Goal: Information Seeking & Learning: Learn about a topic

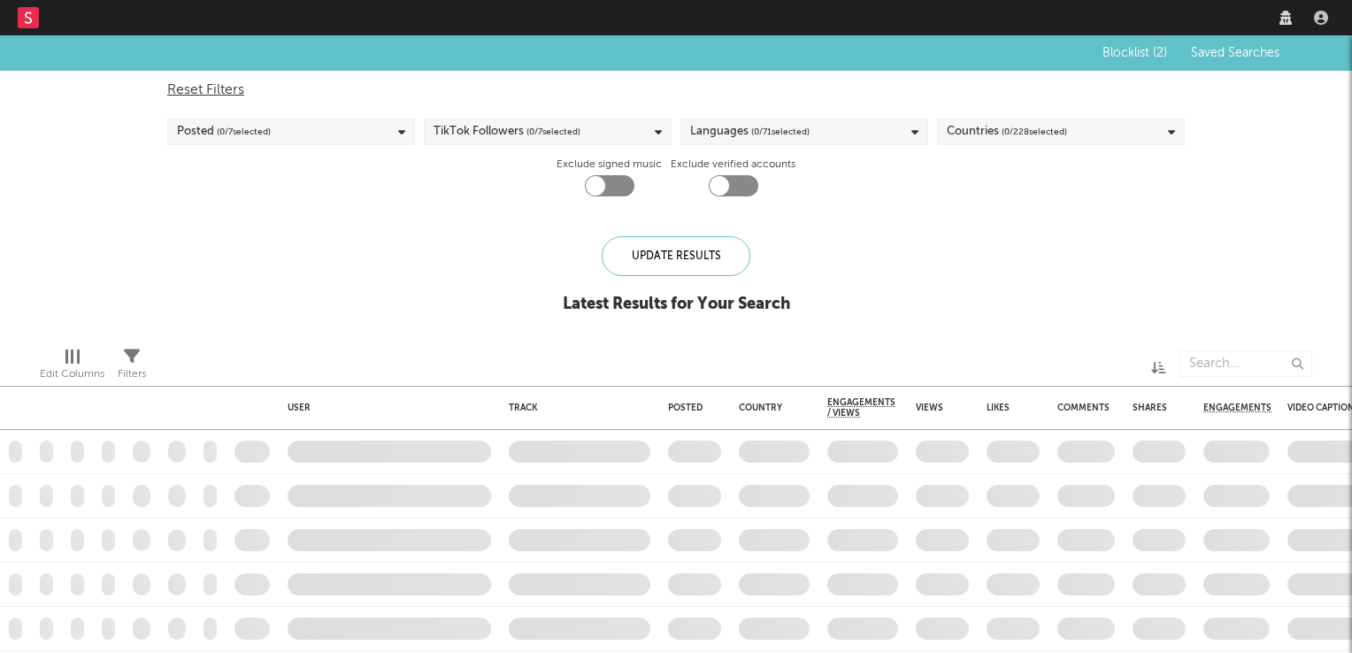
checkbox input "true"
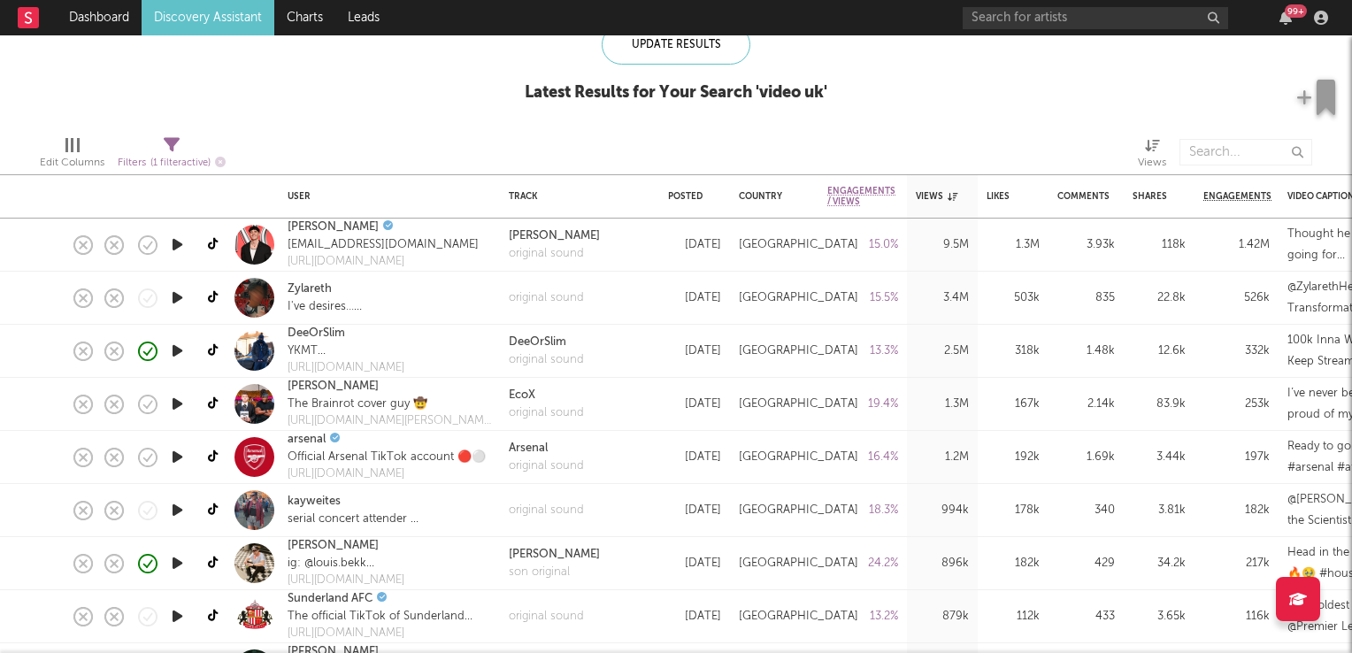
click at [177, 295] on icon "button" at bounding box center [177, 298] width 19 height 22
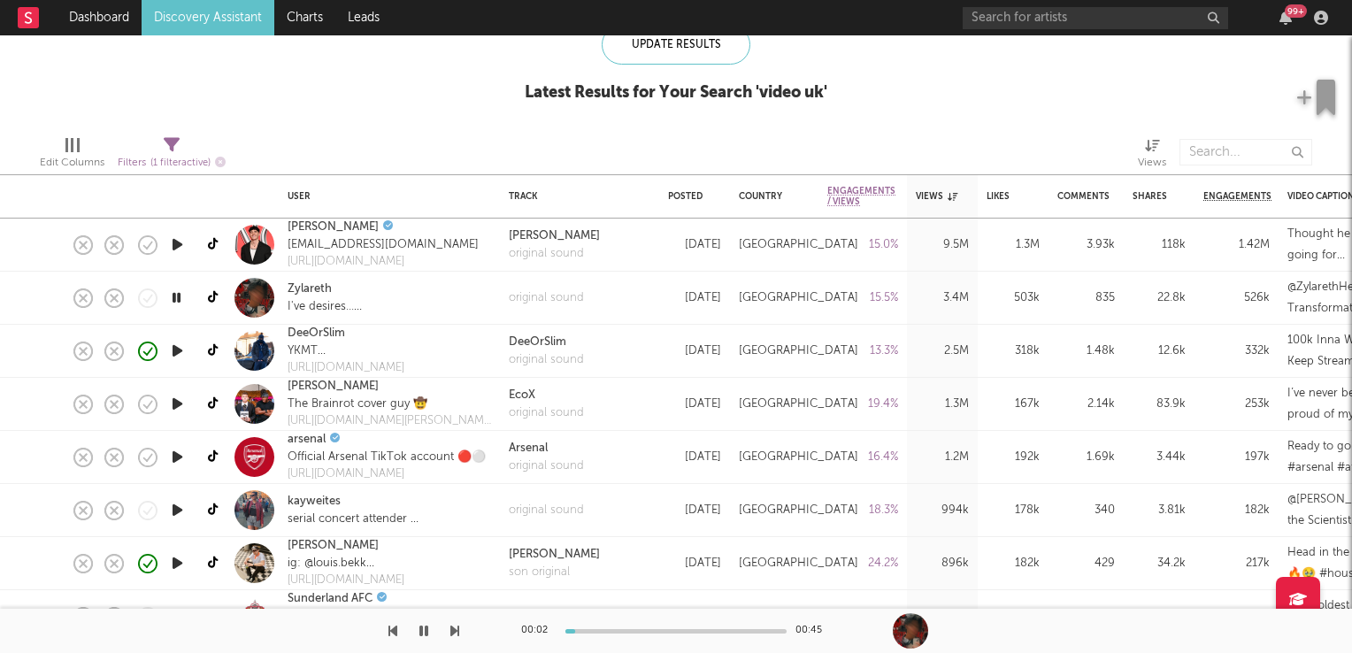
click at [177, 295] on icon "button" at bounding box center [176, 298] width 17 height 22
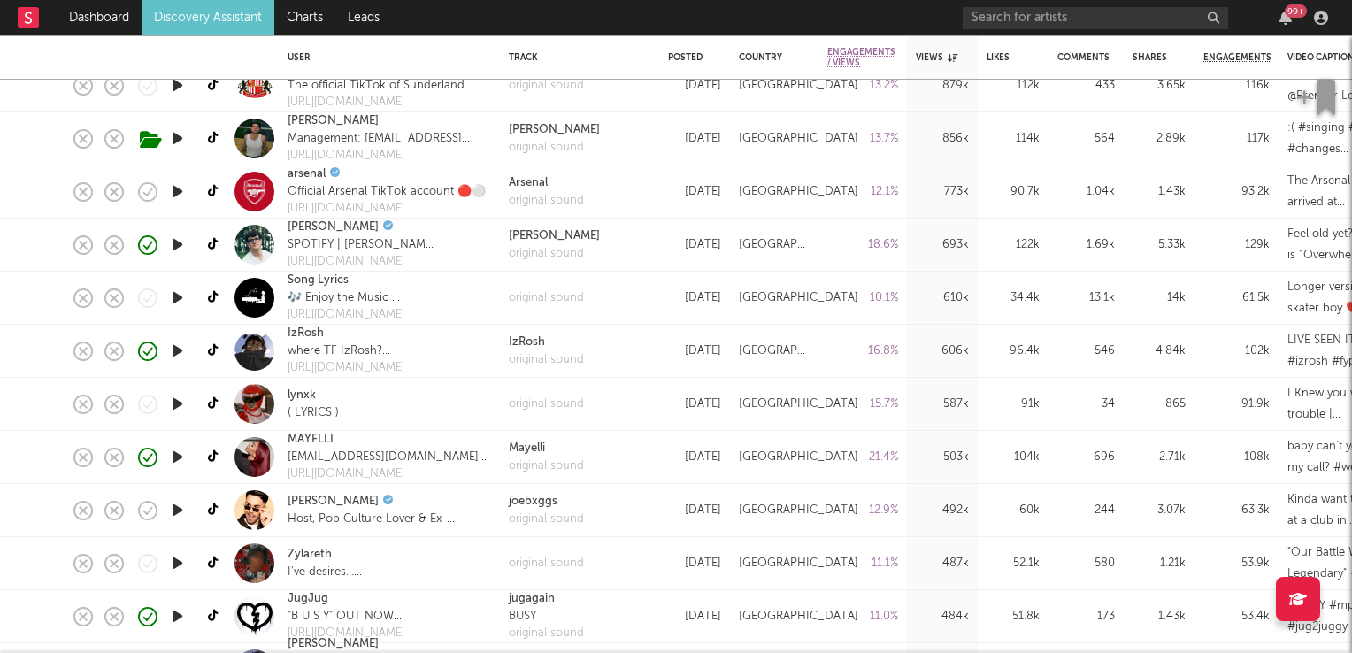
click at [174, 456] on icon "button" at bounding box center [177, 457] width 19 height 22
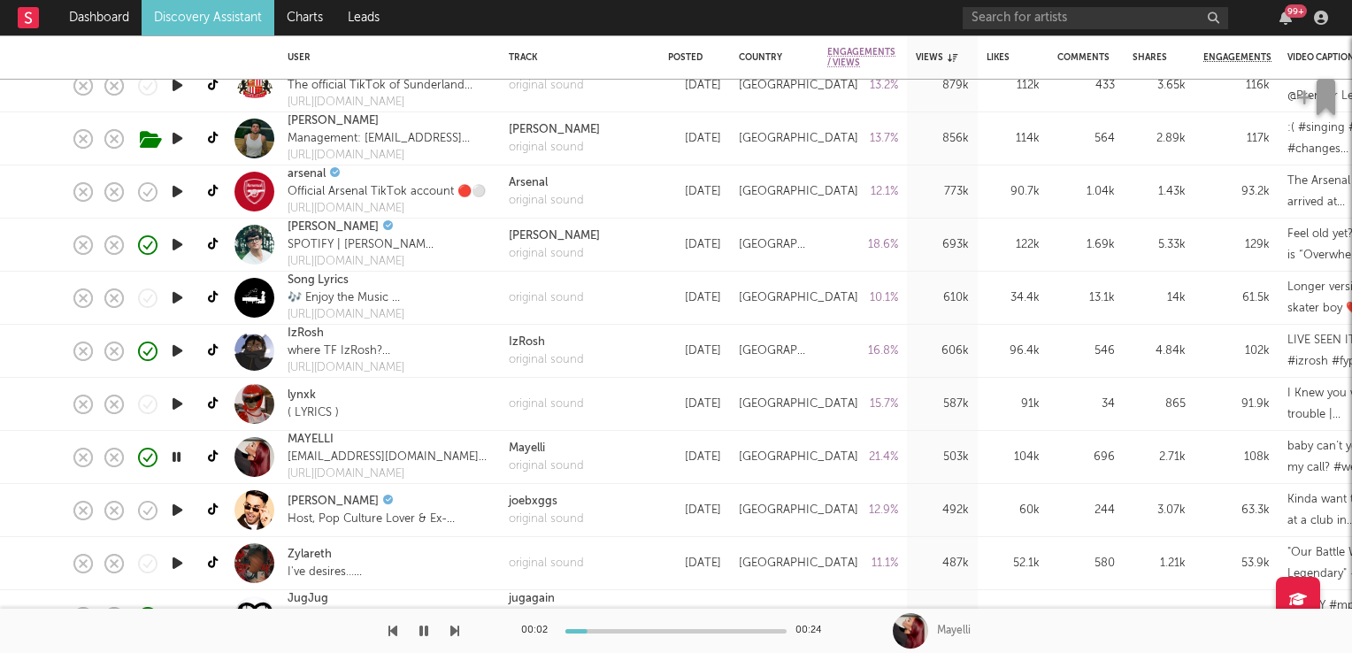
click at [174, 456] on icon "button" at bounding box center [176, 457] width 17 height 22
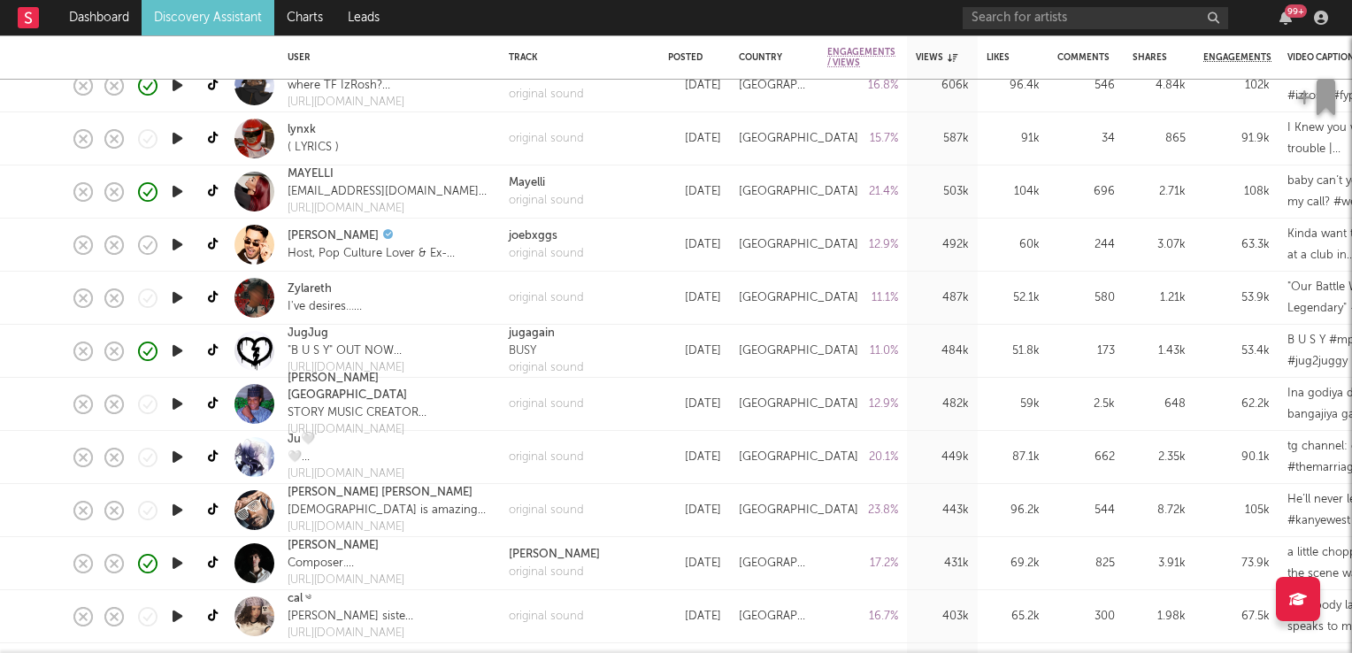
click at [180, 504] on icon "button" at bounding box center [177, 510] width 19 height 22
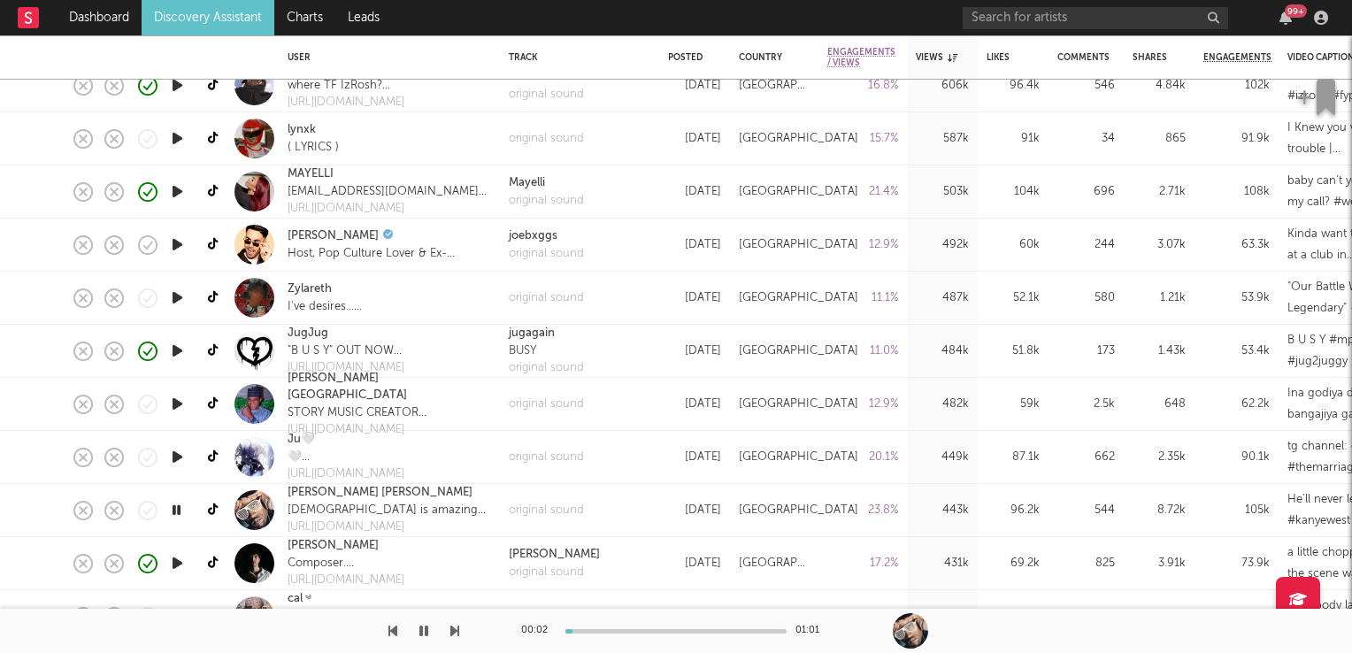
click at [179, 504] on icon "button" at bounding box center [176, 510] width 17 height 22
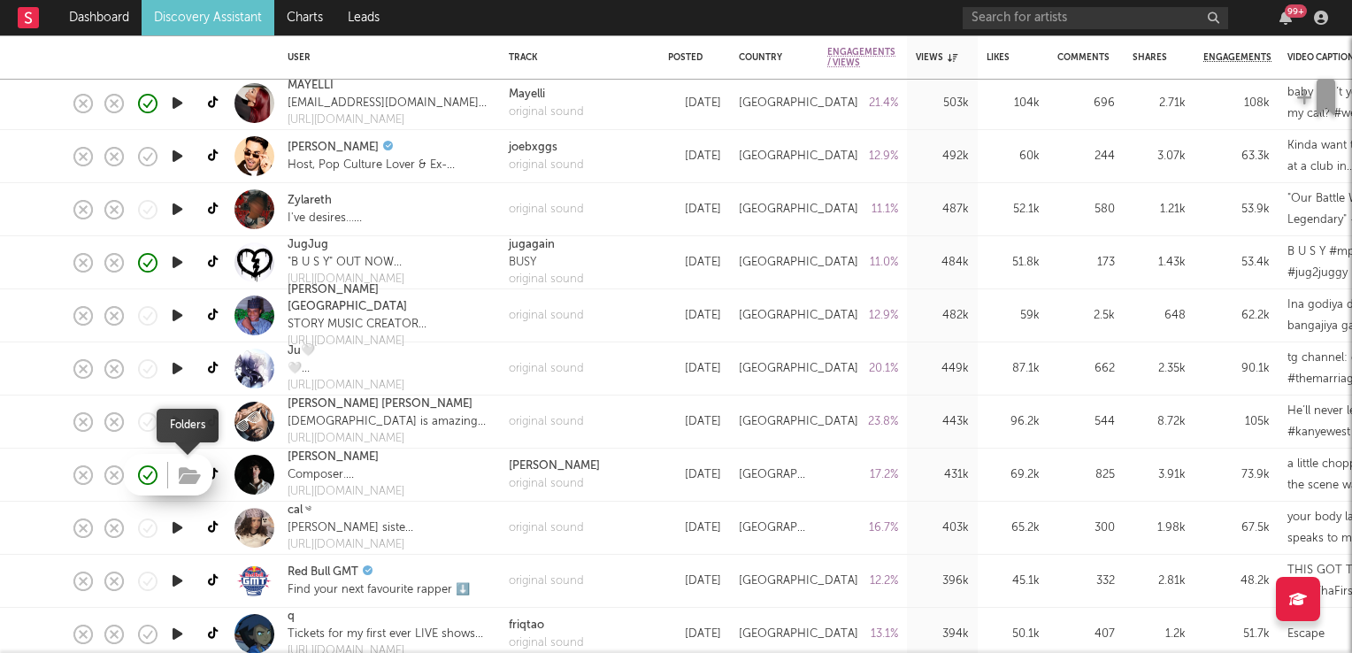
click at [195, 478] on icon "button" at bounding box center [190, 475] width 22 height 19
click at [180, 475] on icon "button" at bounding box center [177, 475] width 19 height 22
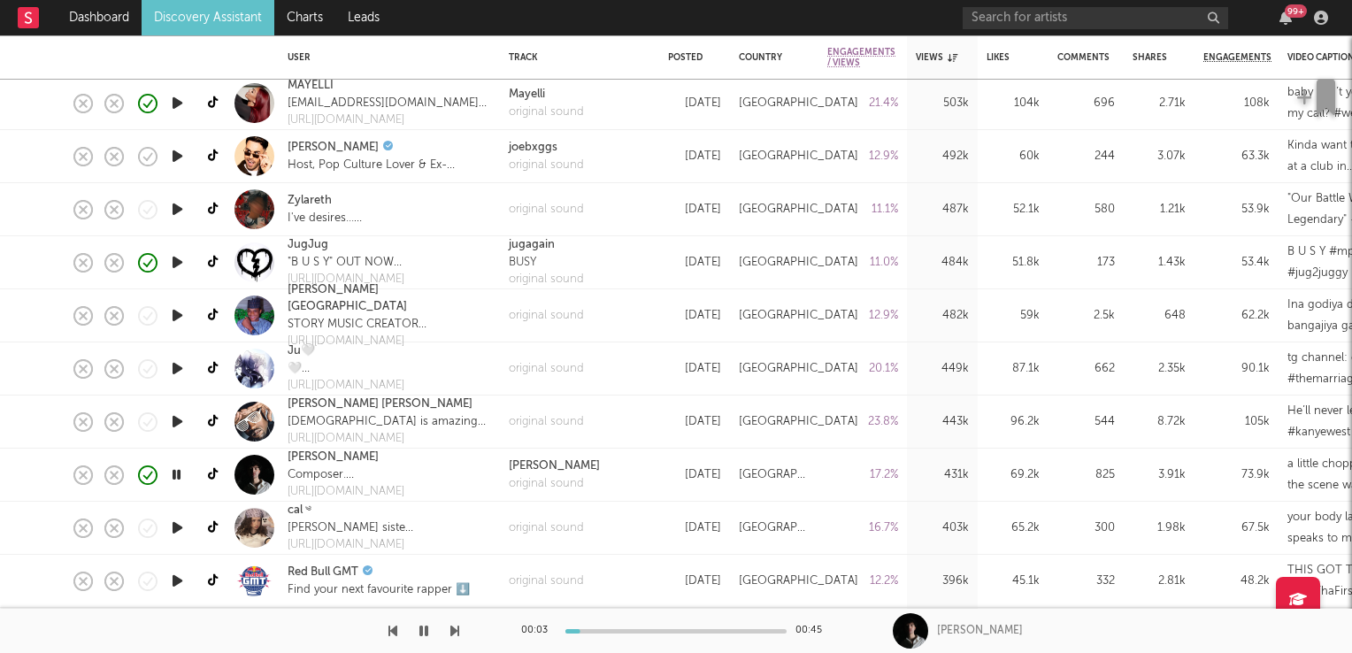
click at [180, 475] on icon "button" at bounding box center [176, 475] width 17 height 22
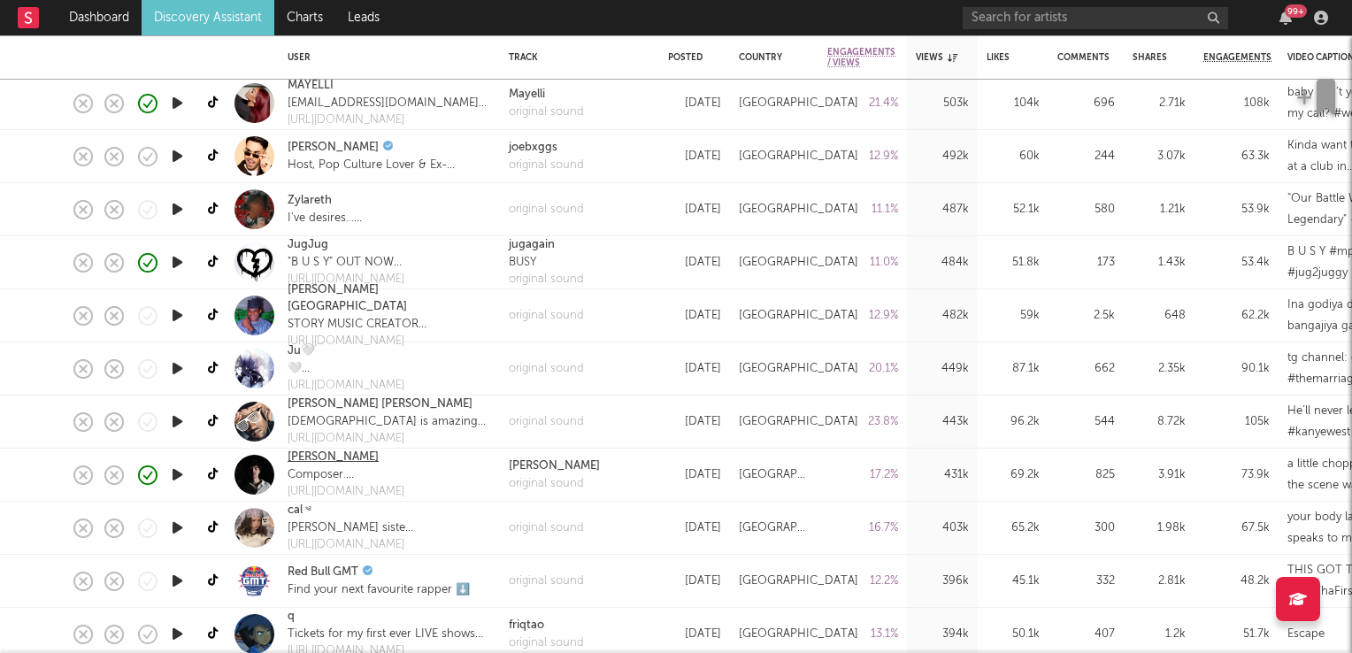
click at [315, 455] on link "[PERSON_NAME]" at bounding box center [332, 457] width 91 height 18
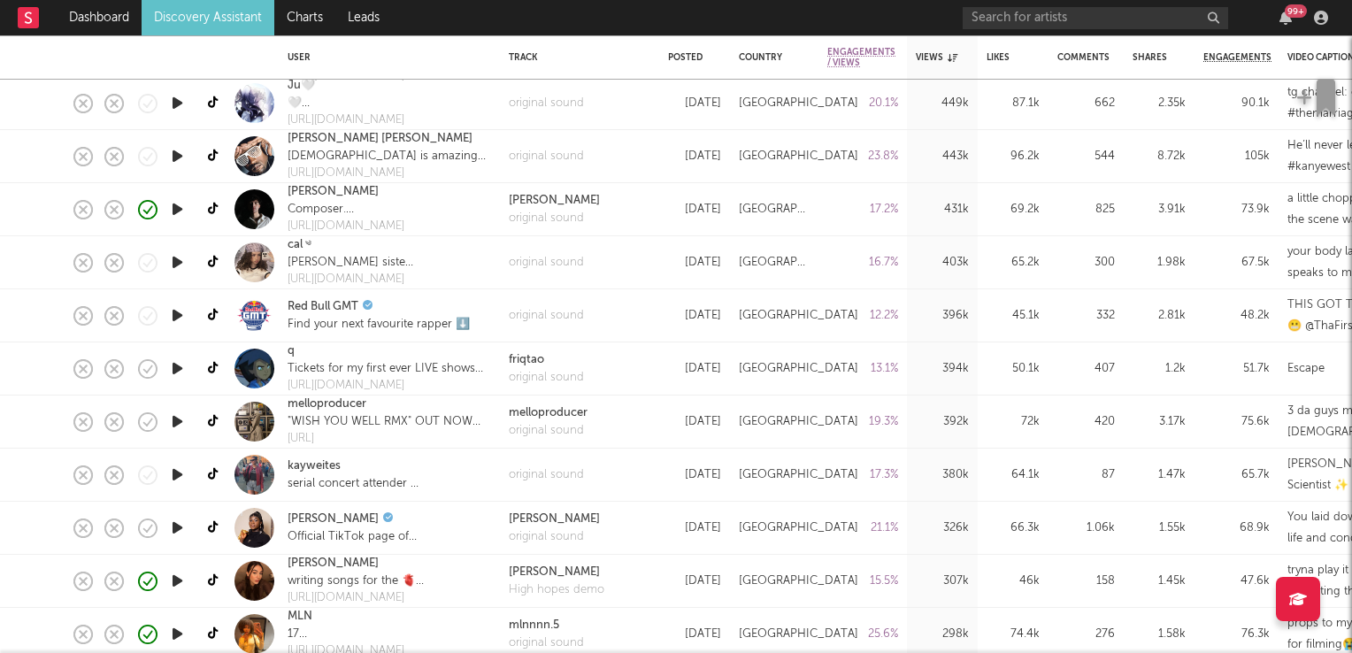
click at [183, 422] on icon "button" at bounding box center [177, 421] width 19 height 22
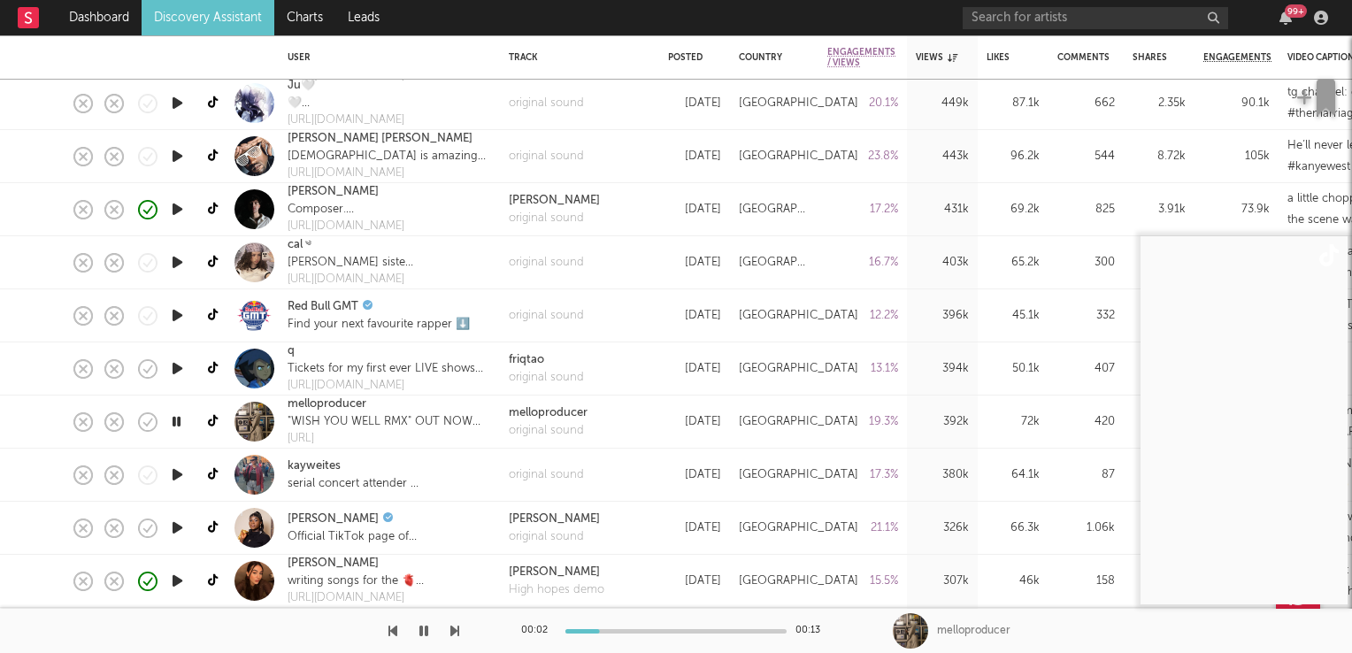
click at [183, 422] on icon "button" at bounding box center [176, 421] width 17 height 22
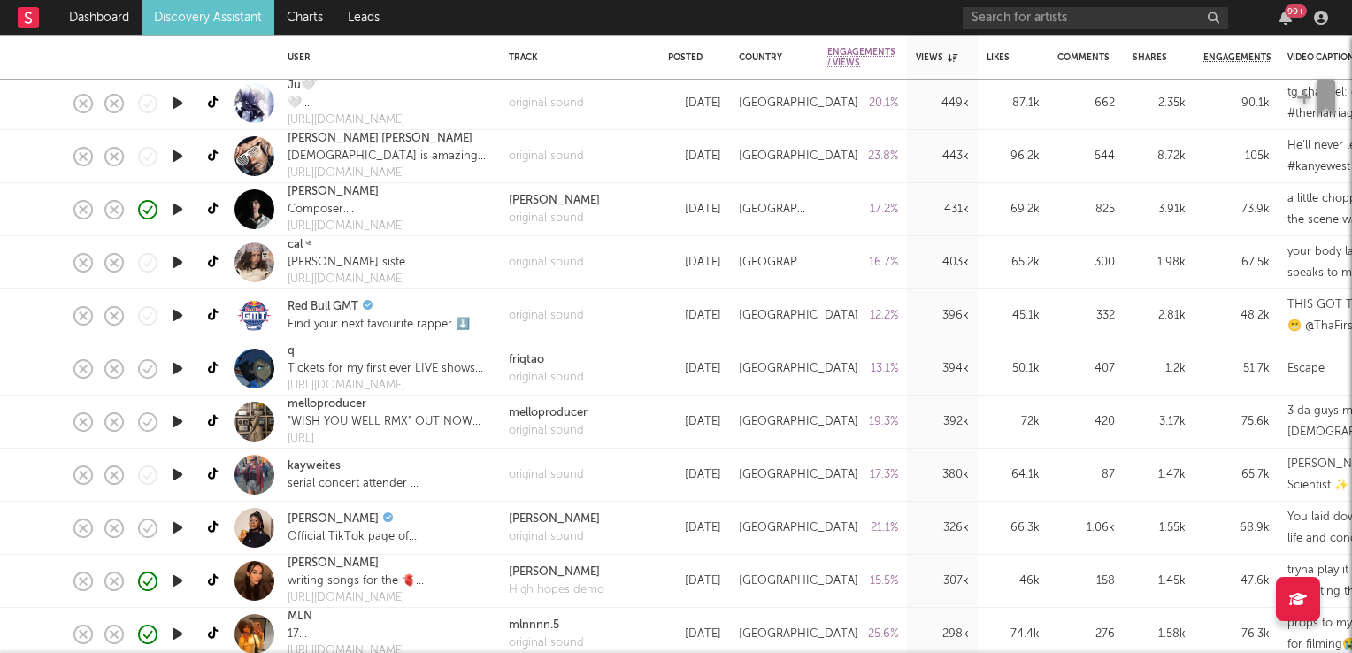
click at [175, 528] on icon "button" at bounding box center [177, 528] width 19 height 22
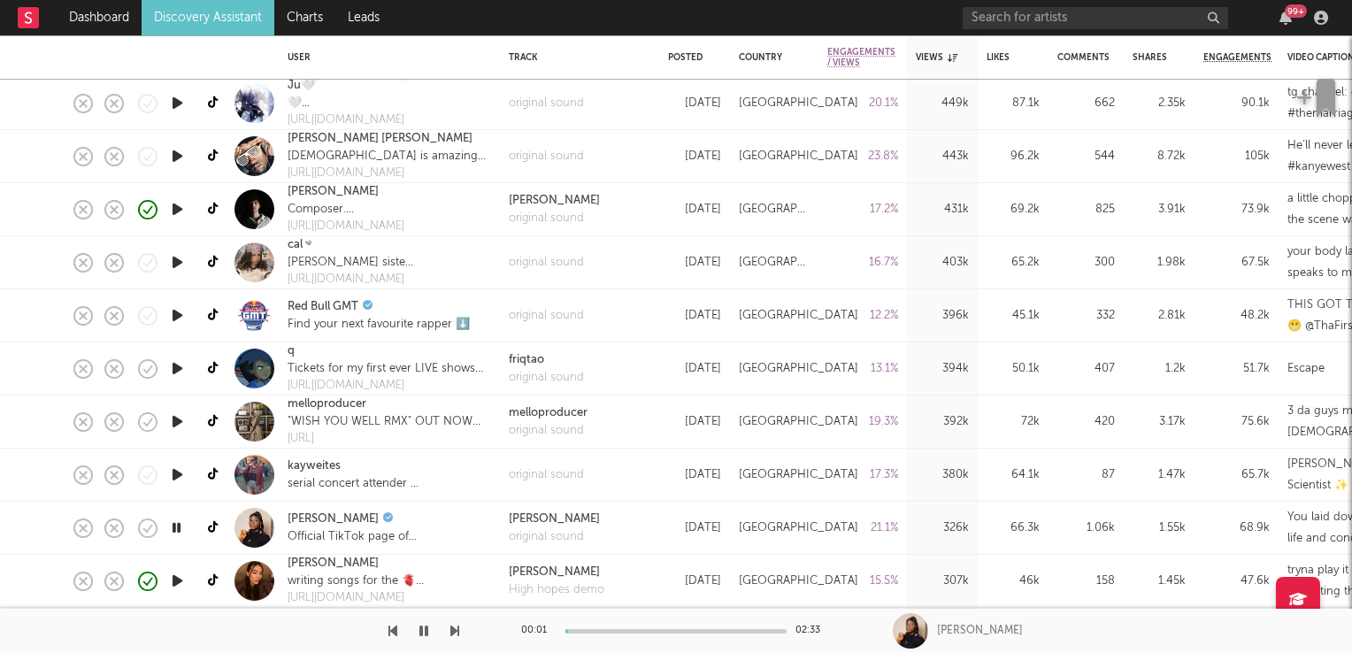
click at [175, 528] on icon "button" at bounding box center [176, 528] width 17 height 22
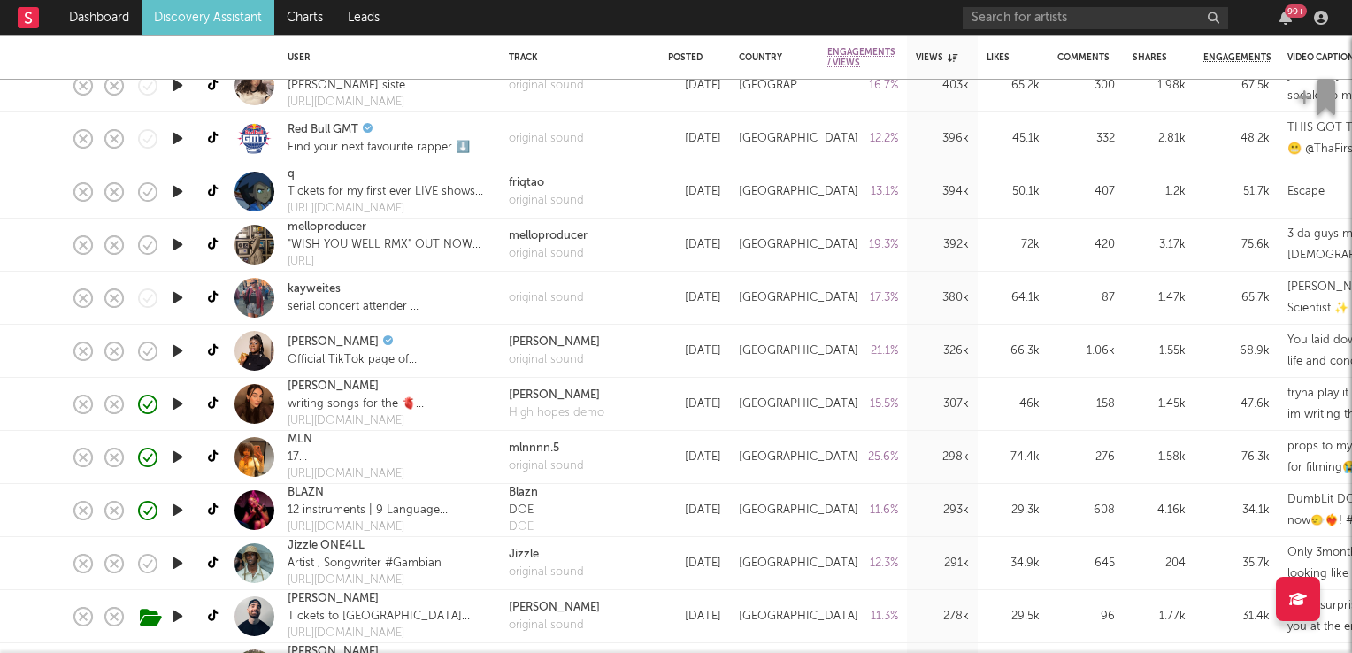
click at [179, 458] on icon "button" at bounding box center [177, 457] width 19 height 22
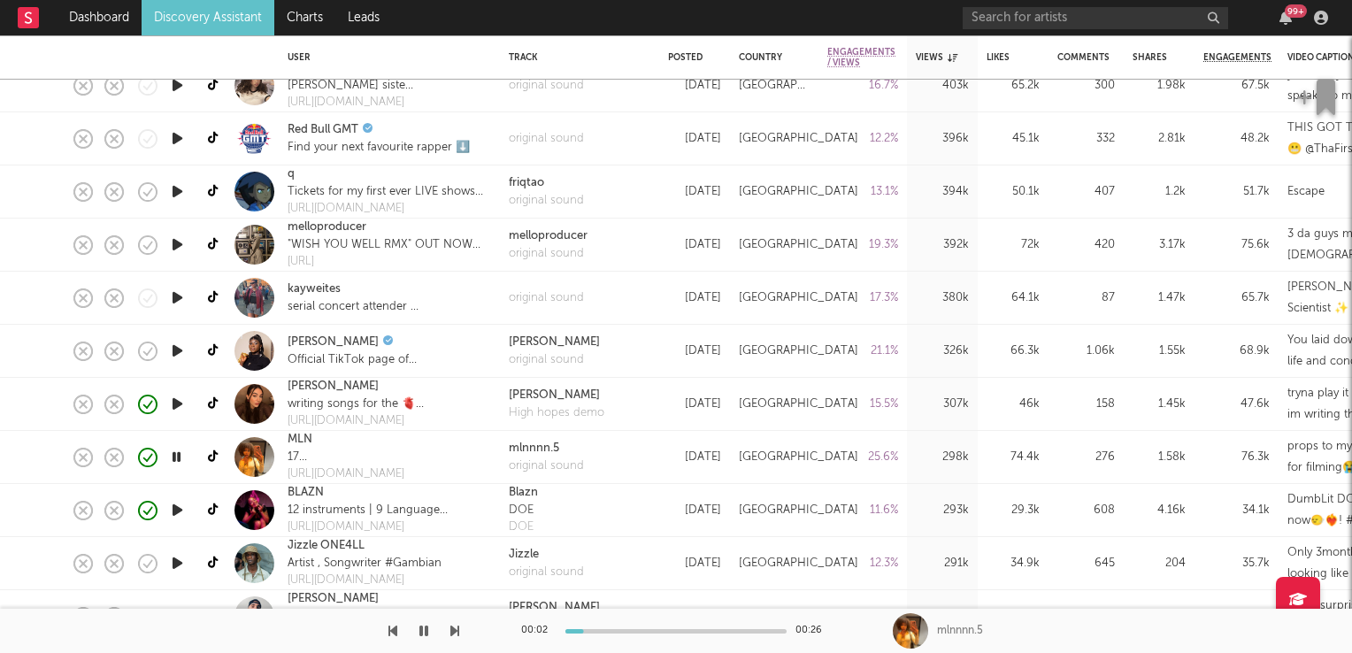
click at [179, 458] on icon "button" at bounding box center [176, 457] width 17 height 22
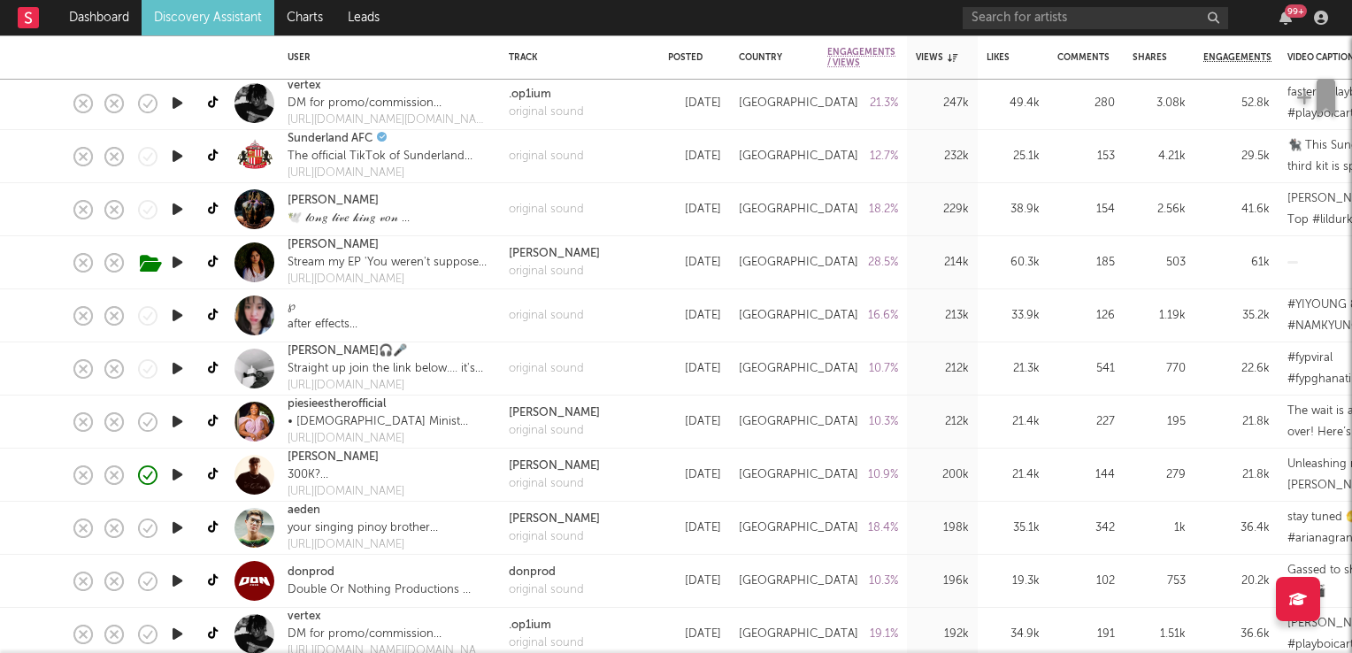
click at [178, 472] on icon "button" at bounding box center [177, 475] width 19 height 22
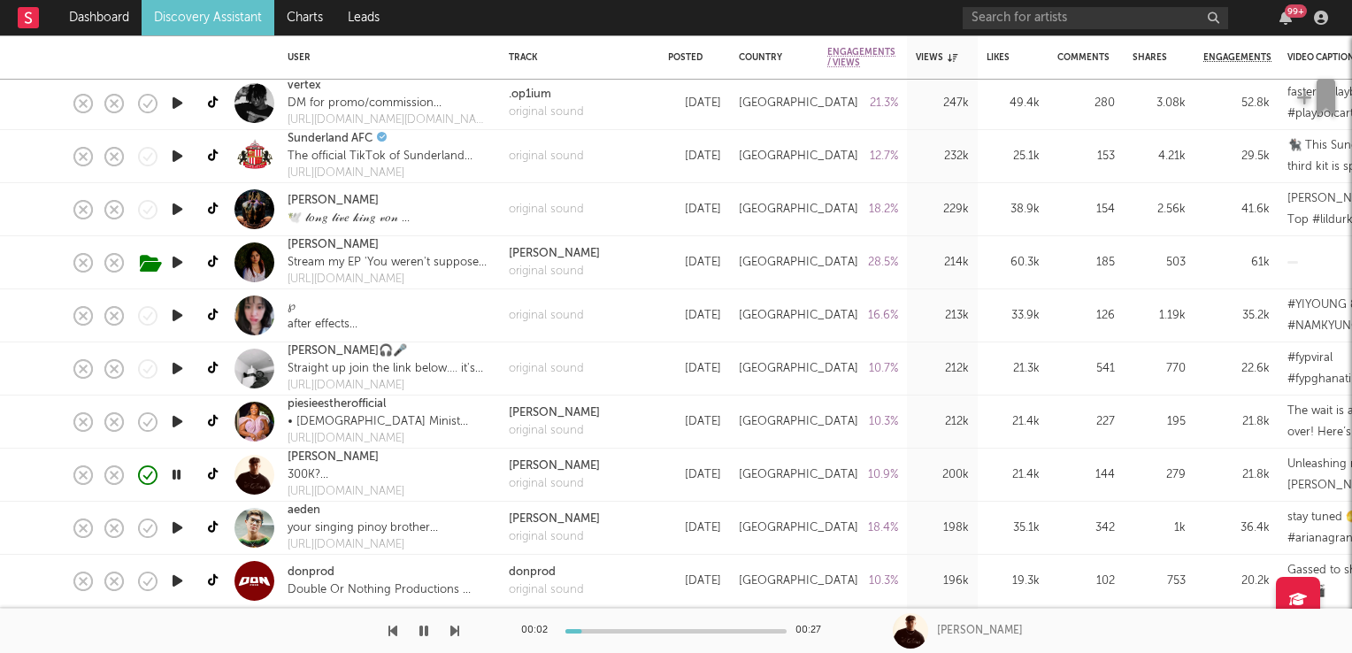
click at [178, 472] on icon "button" at bounding box center [176, 475] width 17 height 22
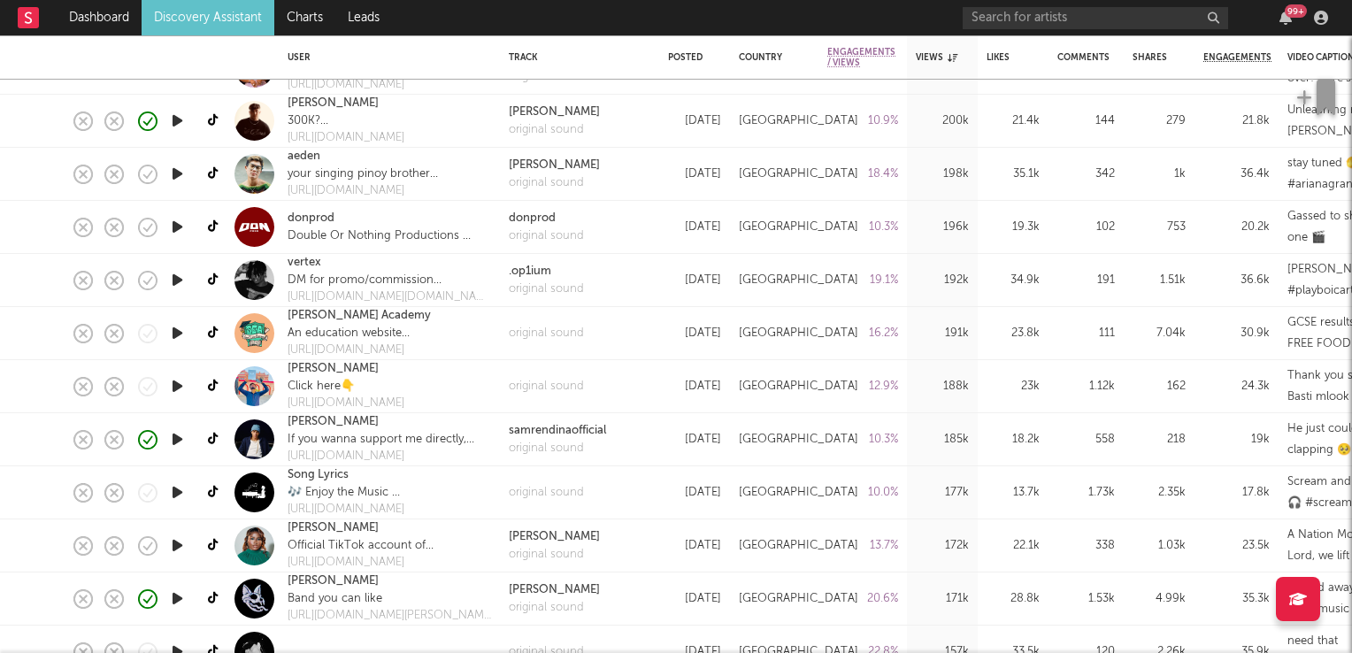
click at [180, 438] on icon "button" at bounding box center [177, 439] width 19 height 22
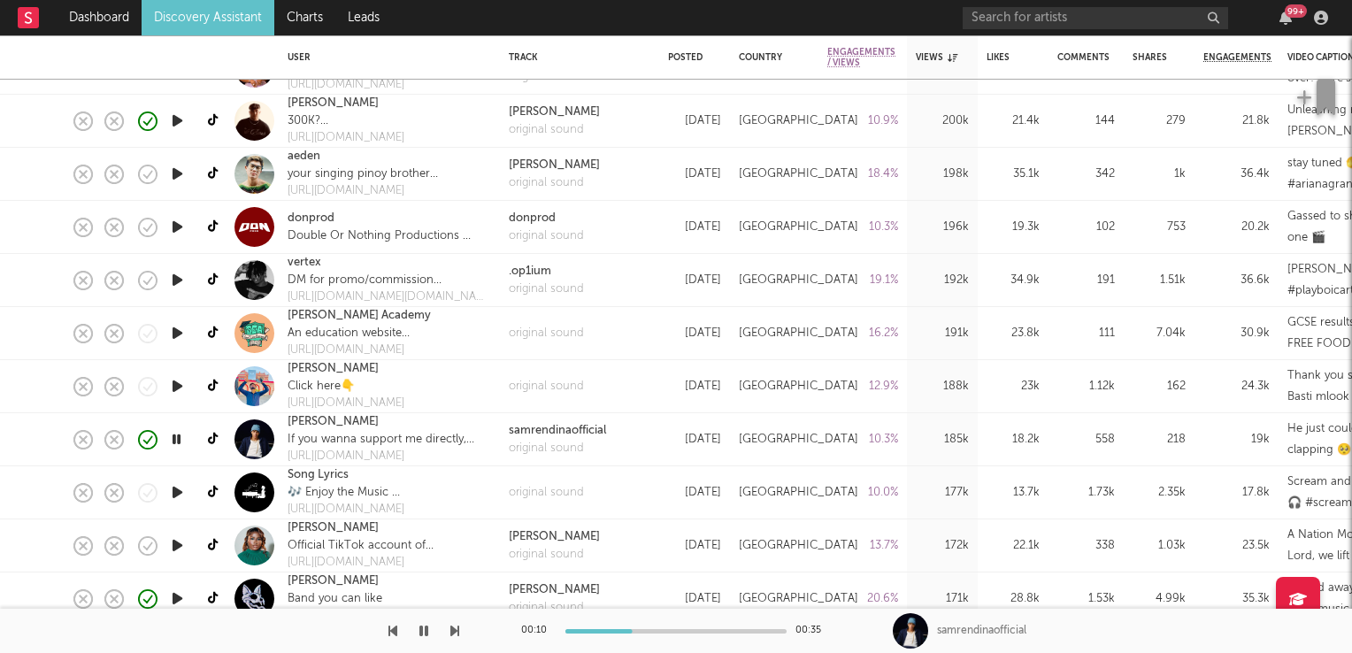
click at [180, 441] on icon "button" at bounding box center [176, 439] width 17 height 22
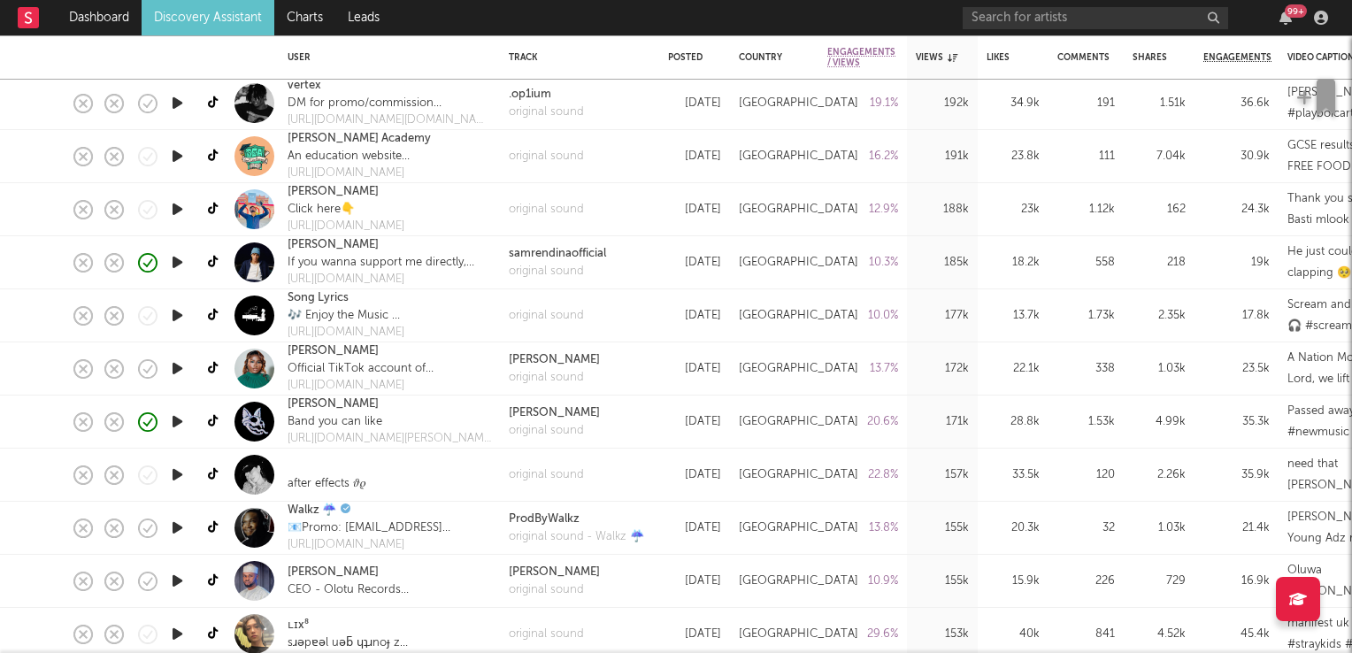
click at [177, 419] on icon "button" at bounding box center [177, 421] width 19 height 22
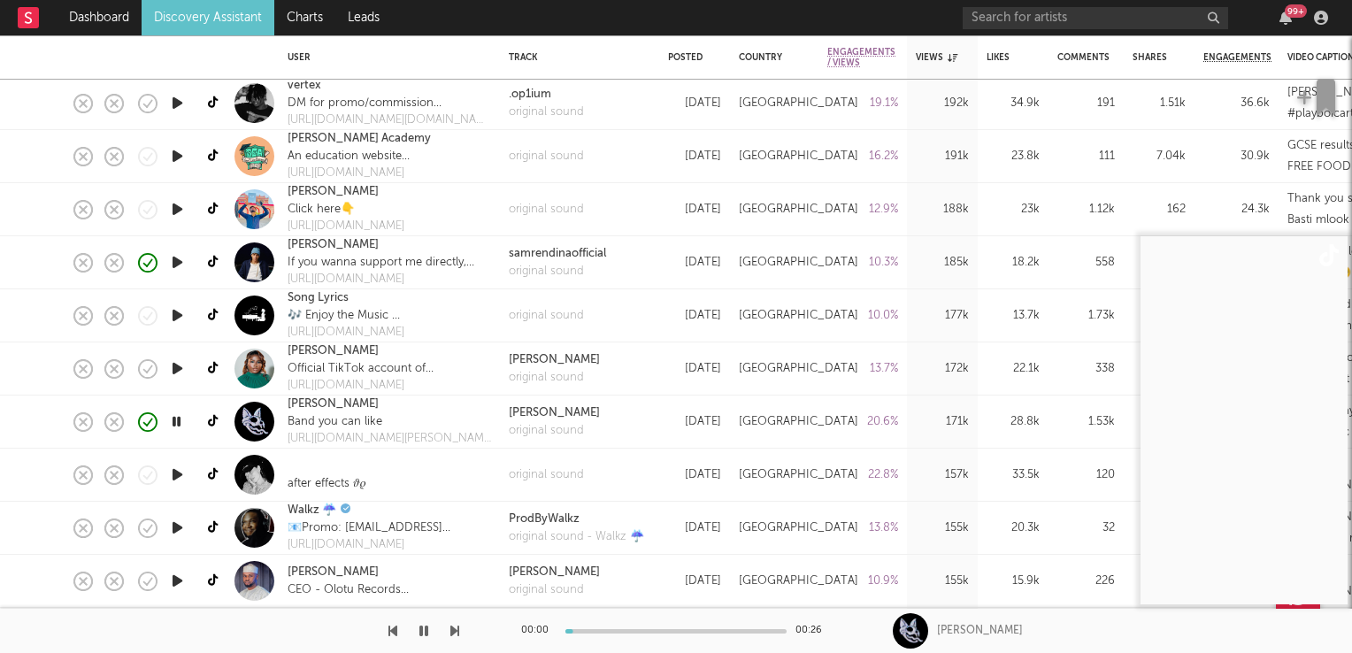
click at [177, 419] on icon "button" at bounding box center [176, 421] width 17 height 22
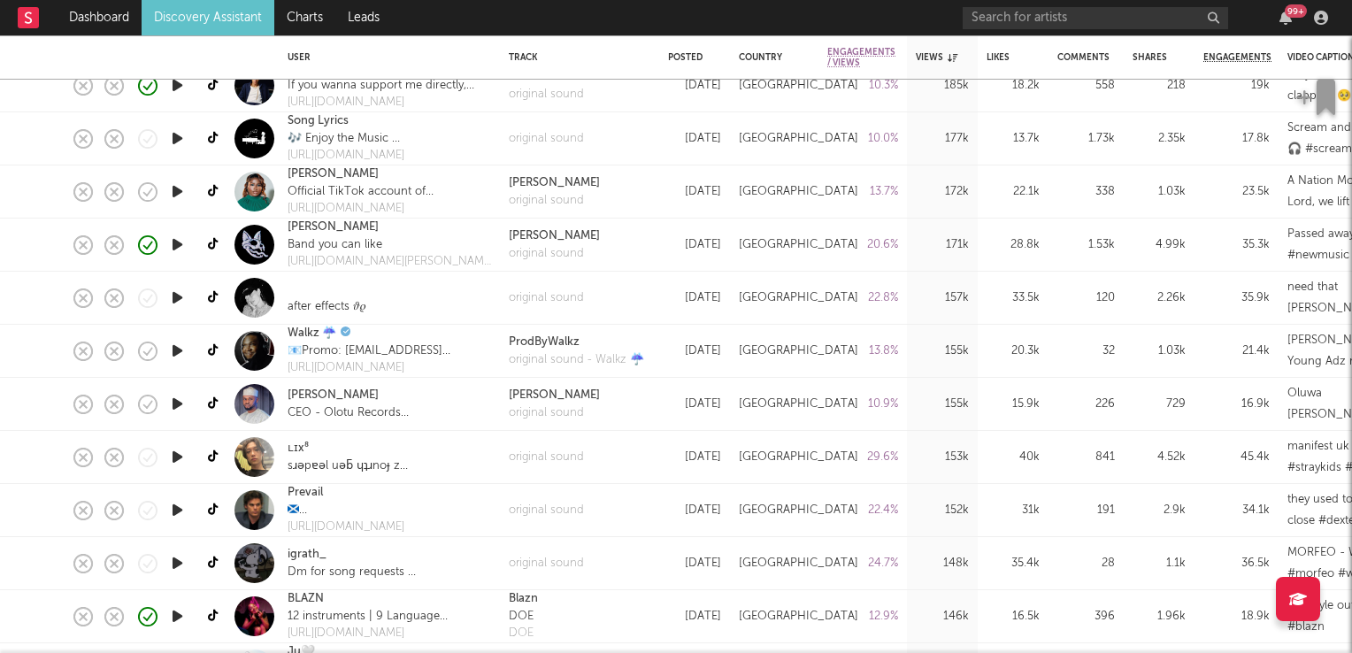
click at [177, 403] on icon "button" at bounding box center [177, 404] width 19 height 22
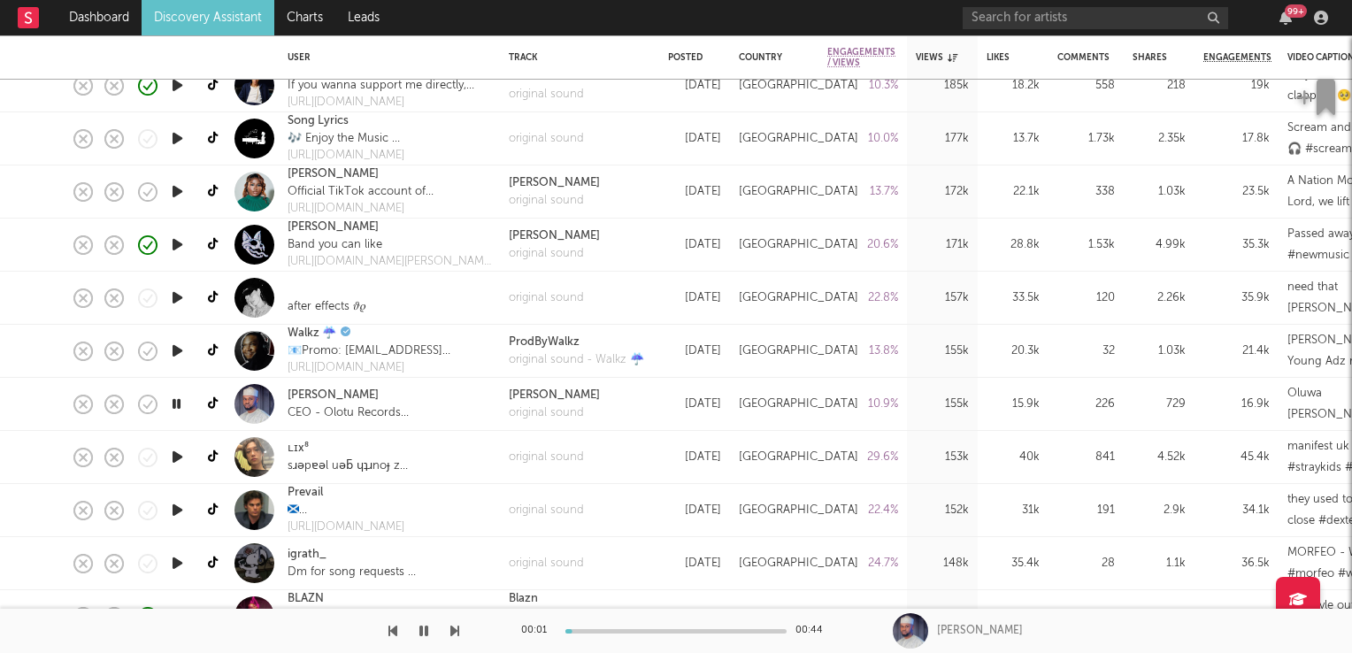
click at [177, 403] on icon "button" at bounding box center [176, 404] width 17 height 22
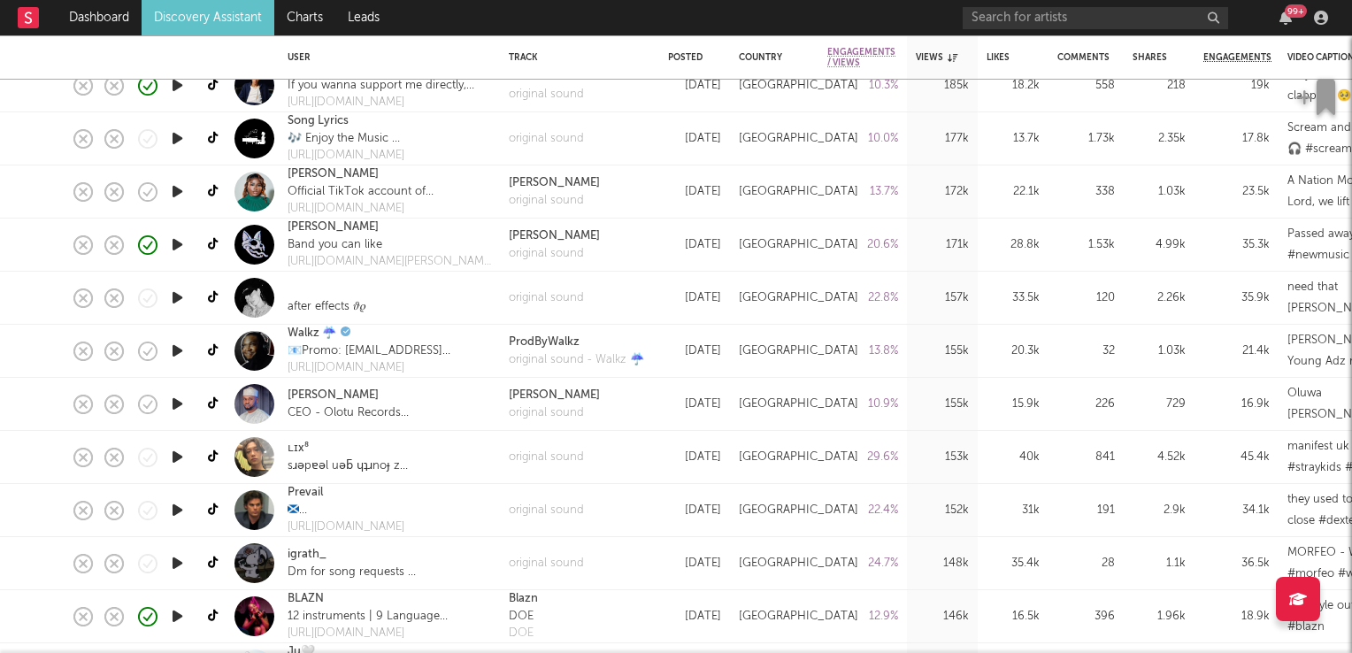
click at [177, 511] on icon "button" at bounding box center [177, 510] width 19 height 22
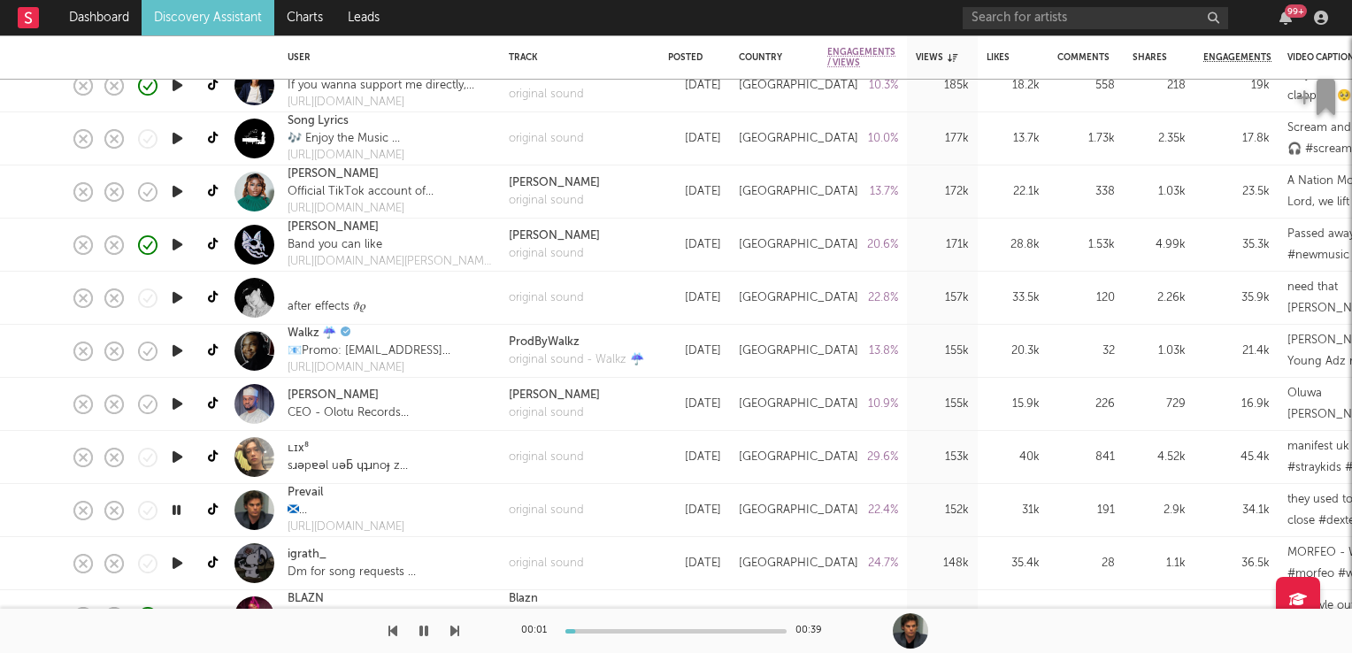
click at [177, 511] on icon "button" at bounding box center [176, 510] width 17 height 22
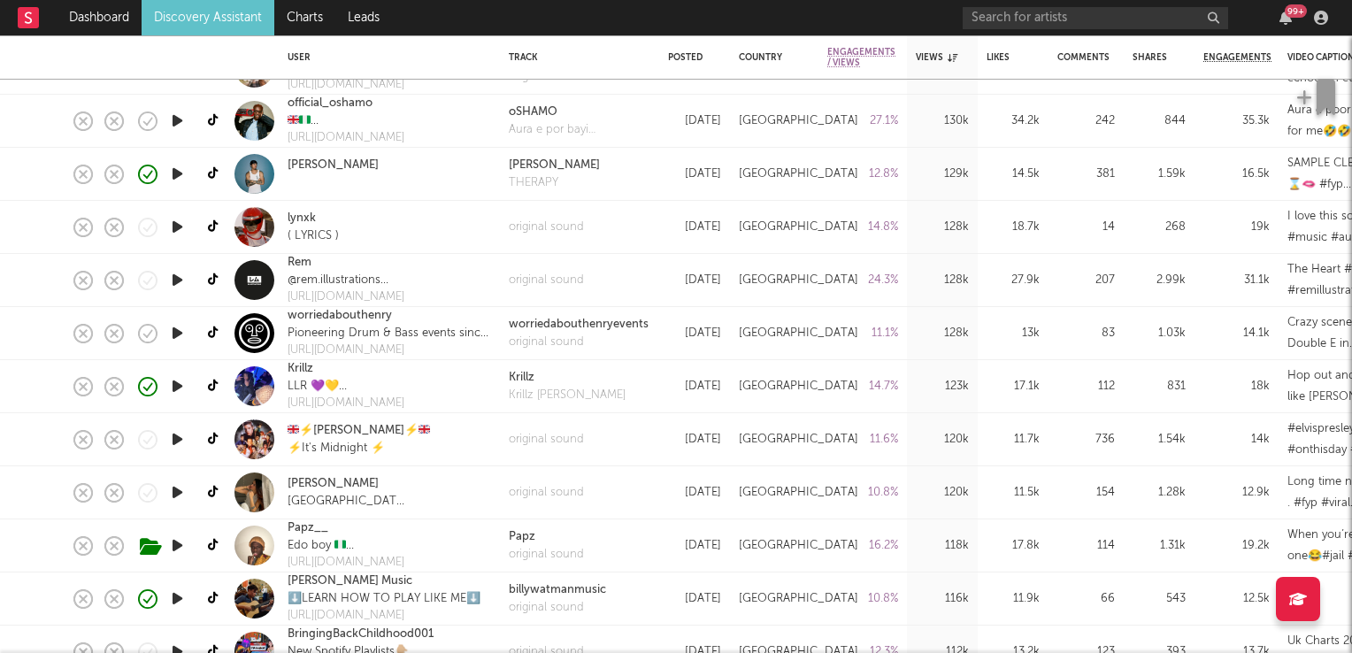
click at [178, 440] on icon "button" at bounding box center [177, 439] width 19 height 22
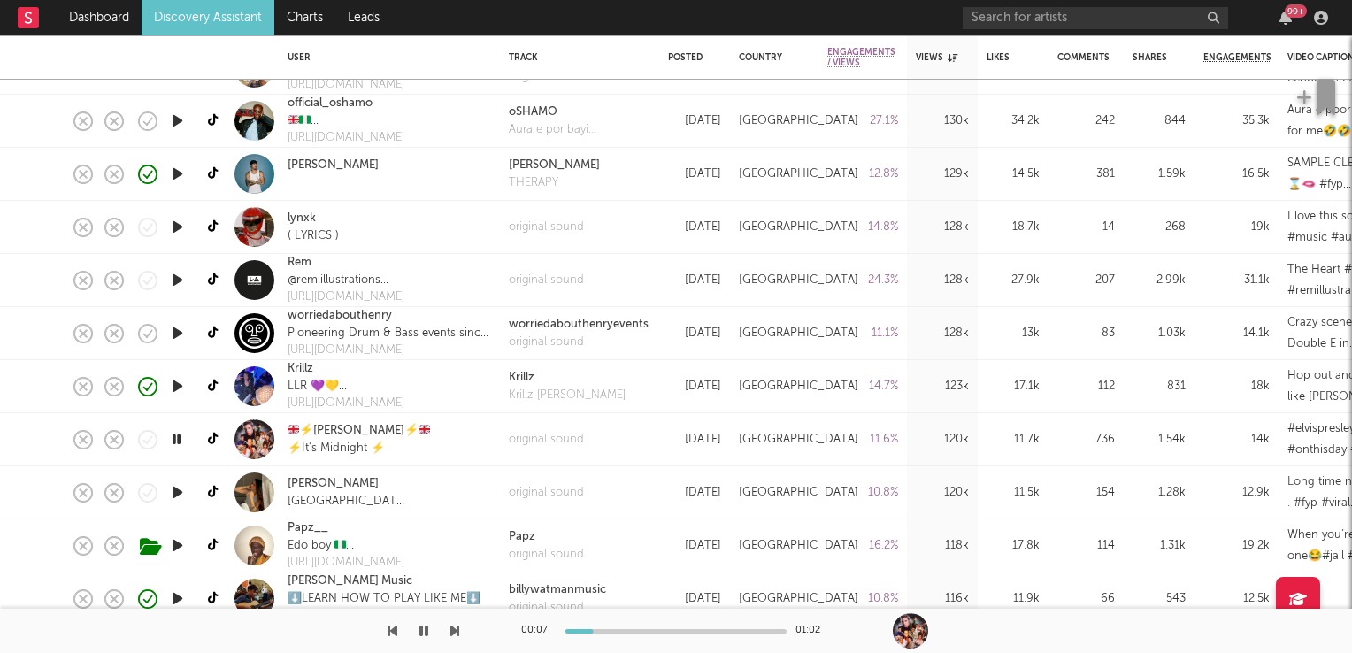
click at [173, 441] on icon "button" at bounding box center [176, 439] width 17 height 22
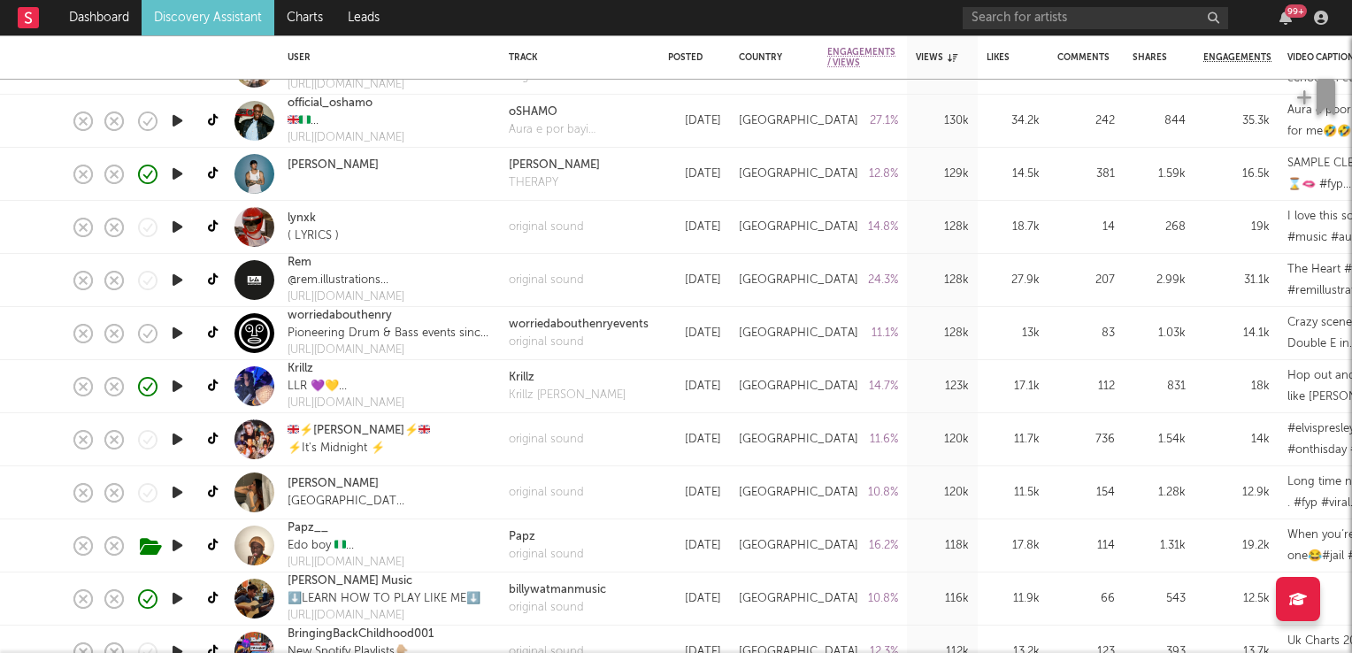
click at [174, 488] on icon "button" at bounding box center [177, 492] width 19 height 22
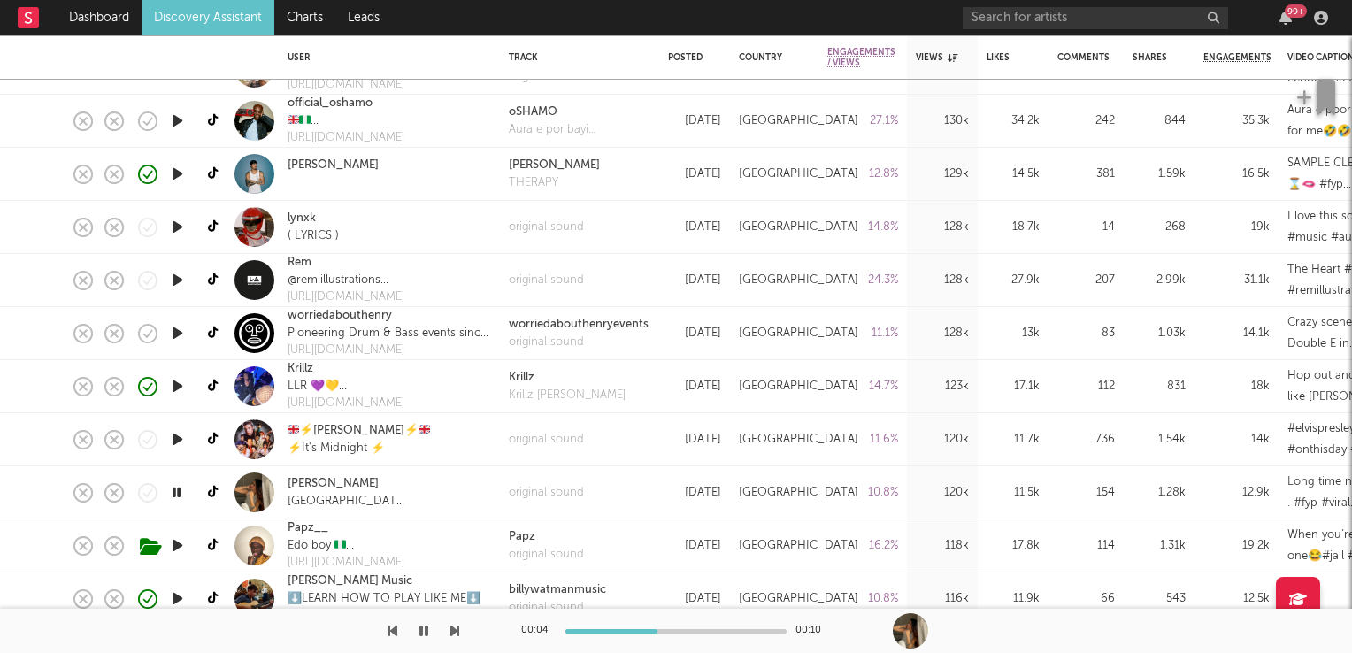
click at [177, 489] on icon "button" at bounding box center [176, 492] width 17 height 22
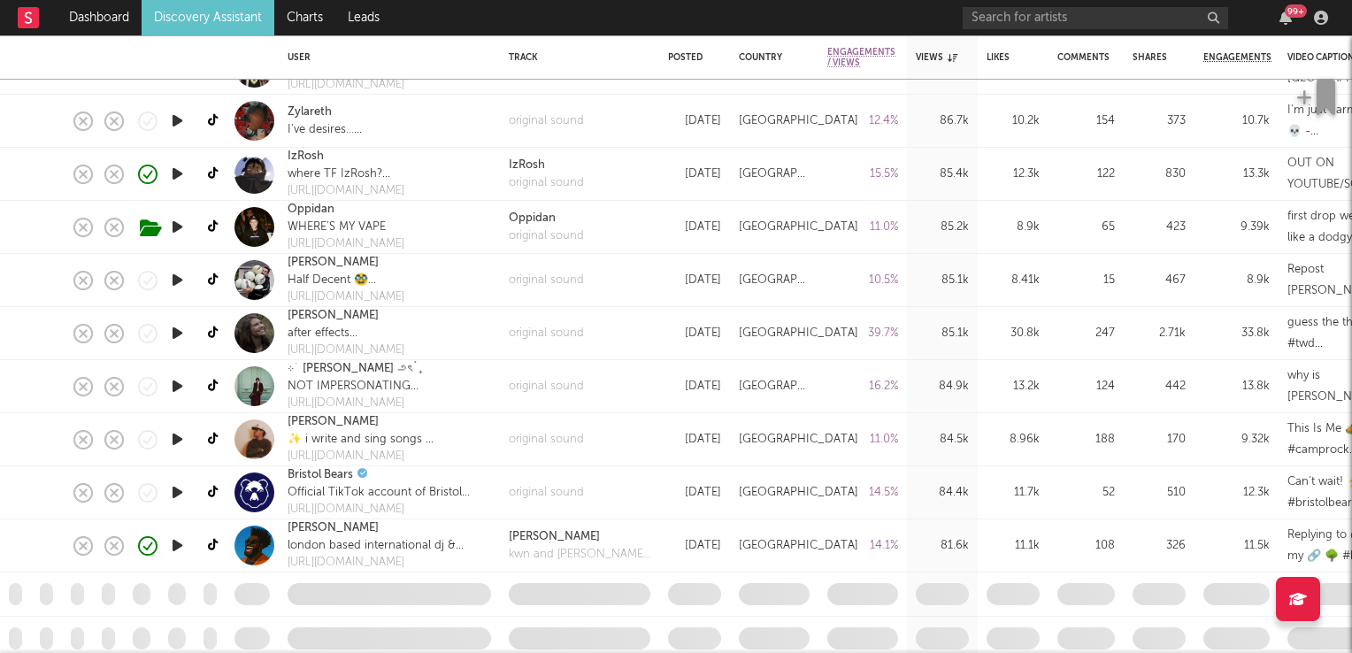
click at [181, 379] on icon "button" at bounding box center [177, 386] width 19 height 22
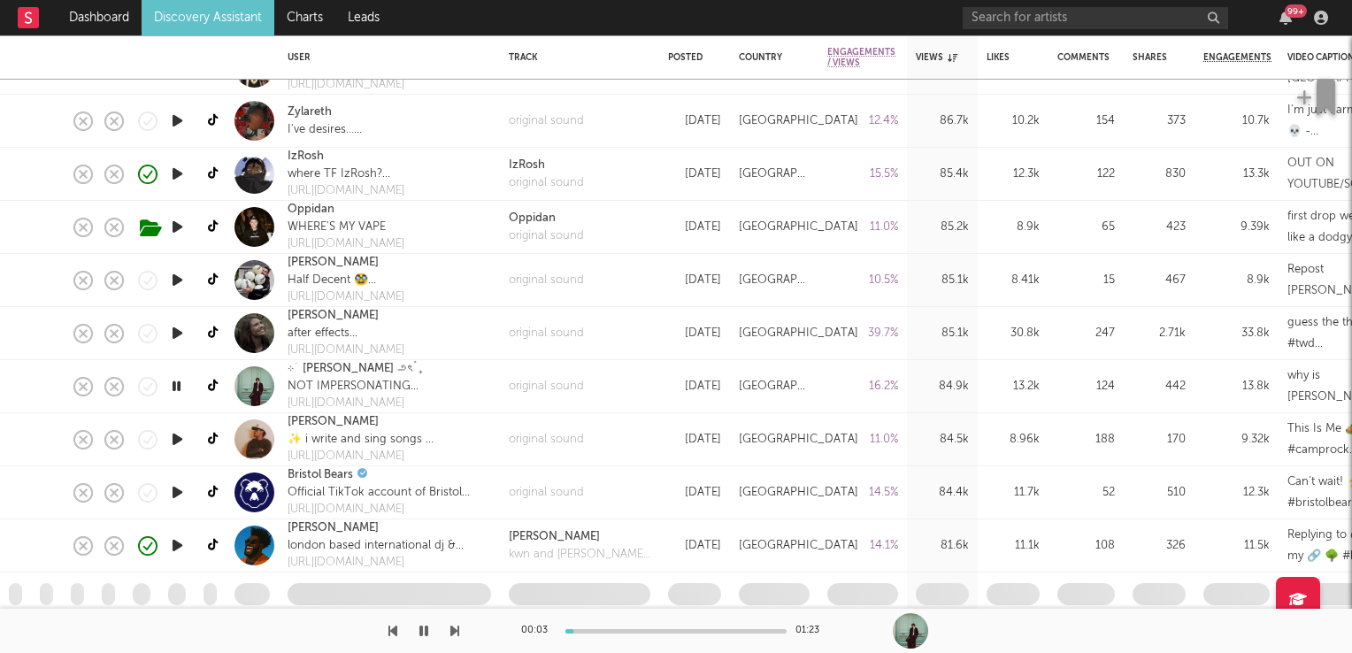
click at [181, 379] on icon "button" at bounding box center [176, 386] width 17 height 22
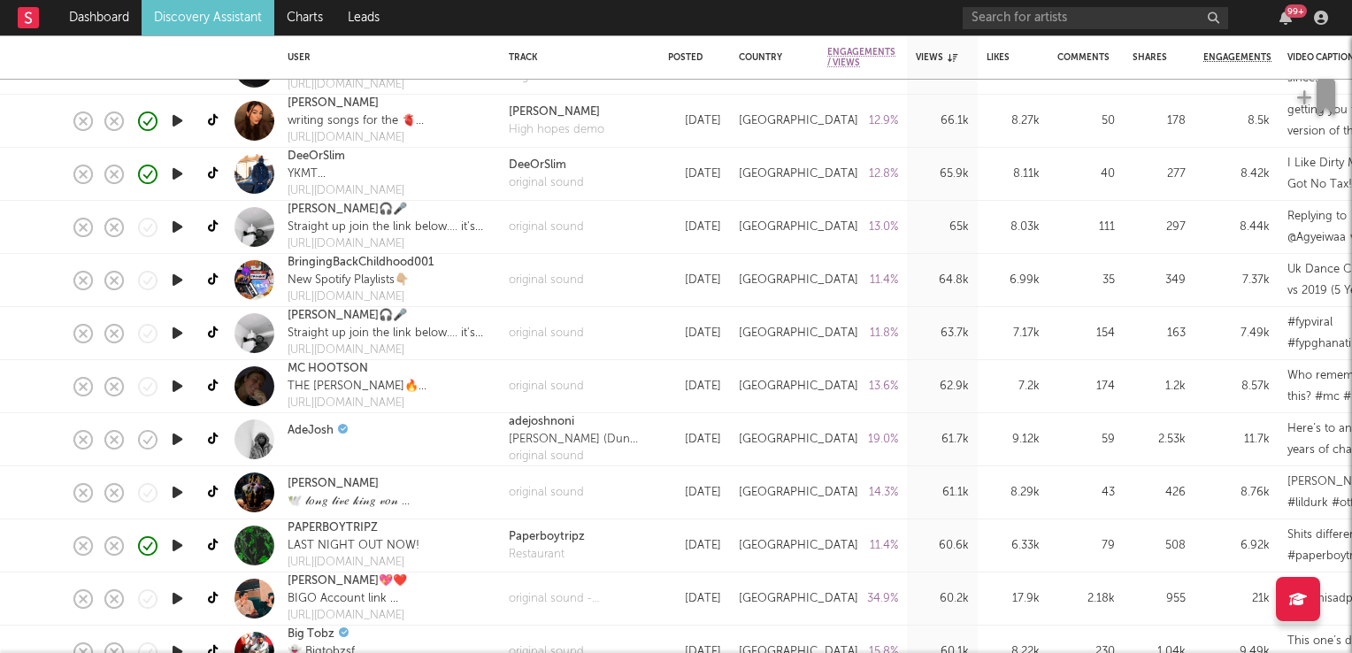
click at [180, 384] on icon "button" at bounding box center [177, 386] width 19 height 22
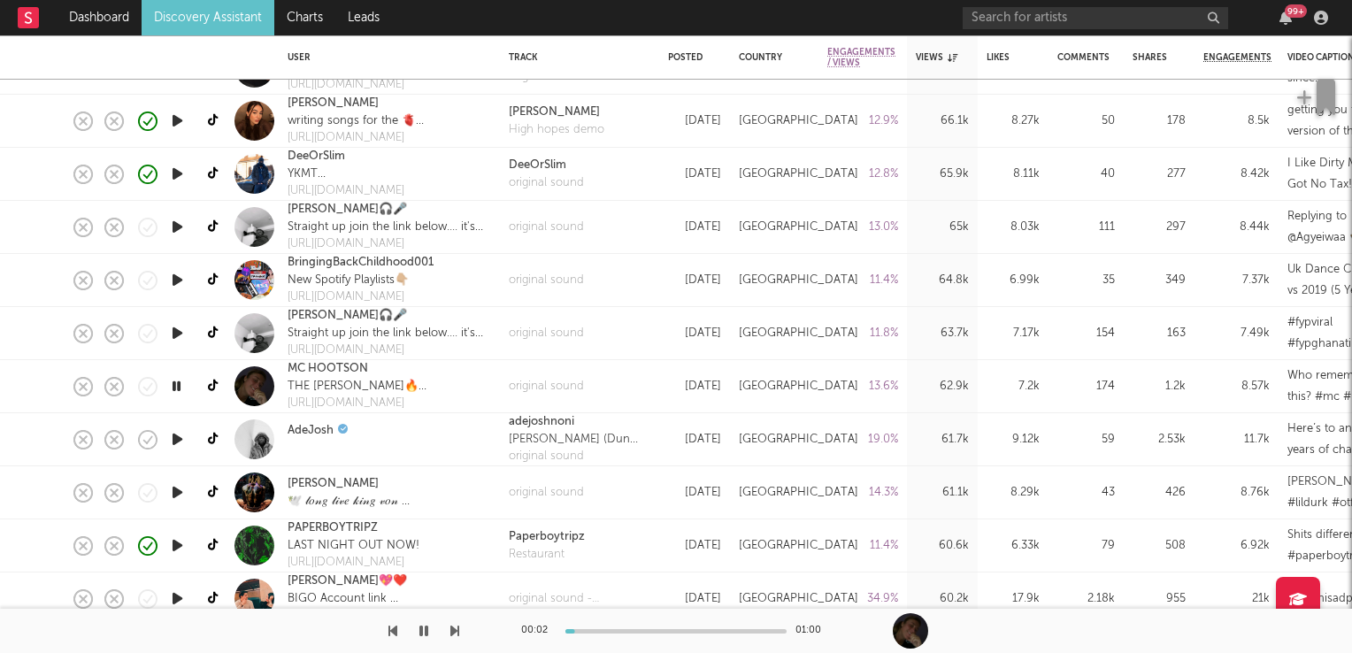
click at [180, 384] on icon "button" at bounding box center [176, 386] width 17 height 22
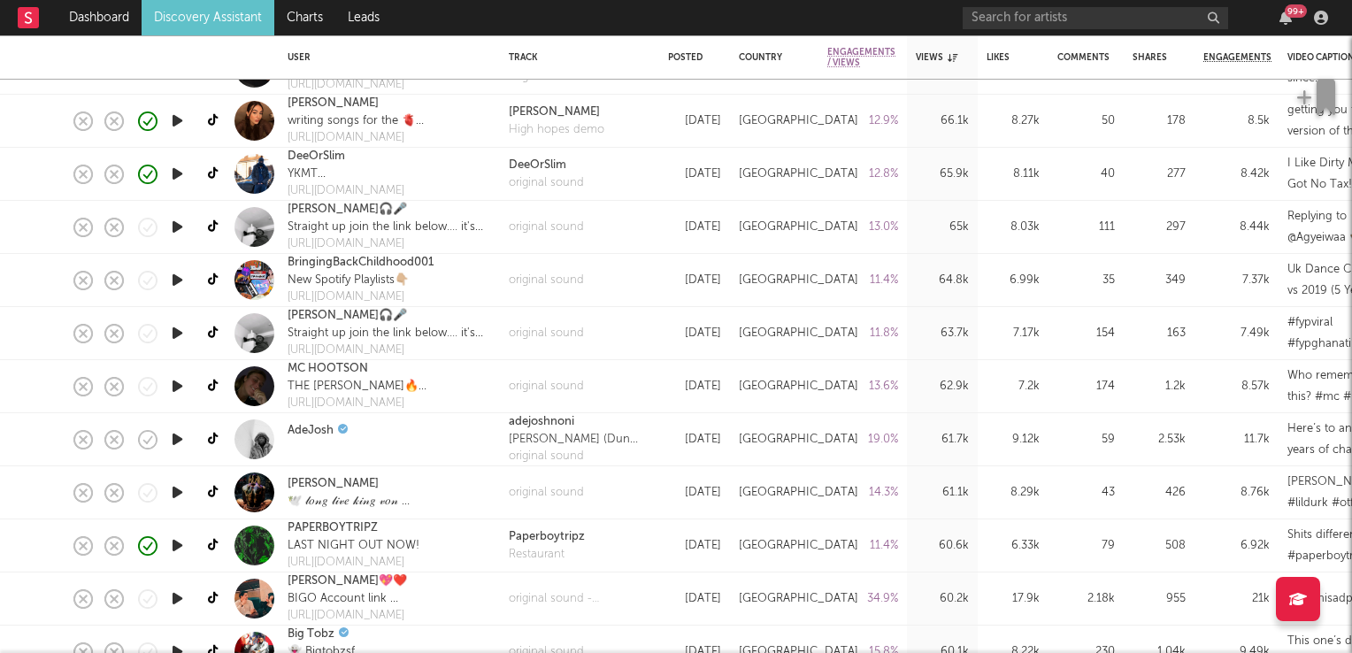
click at [172, 437] on icon "button" at bounding box center [177, 439] width 19 height 22
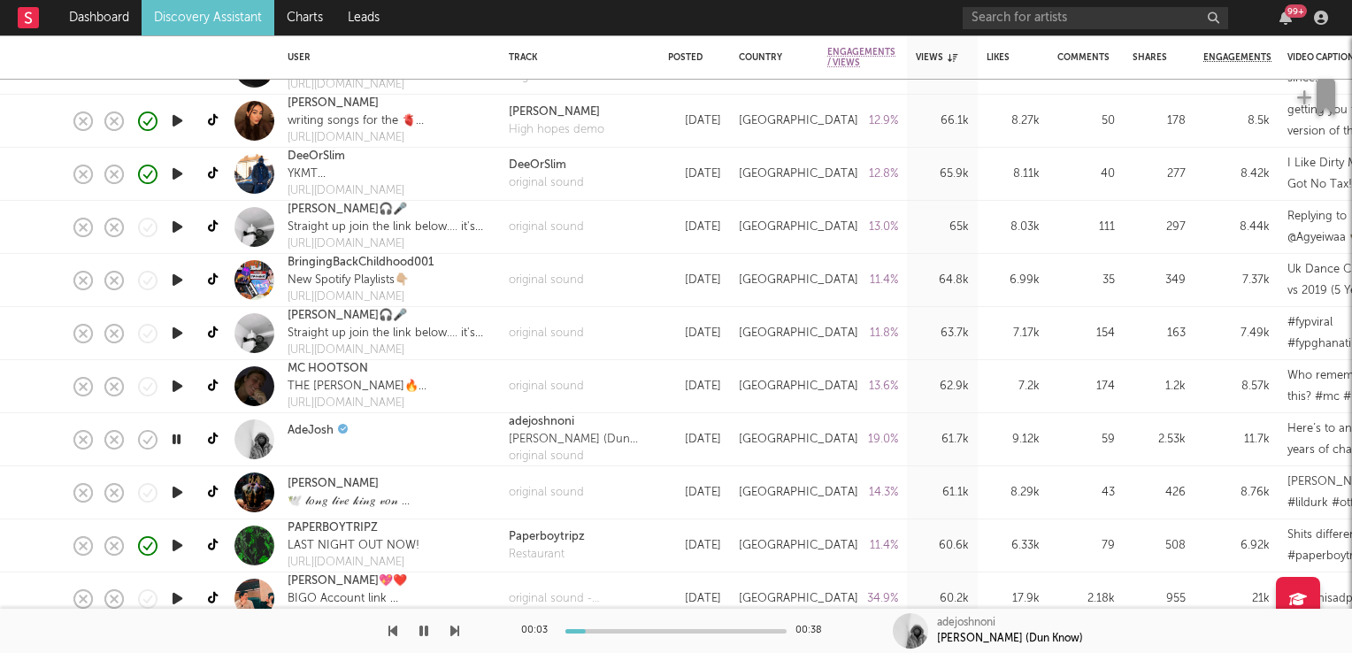
click at [172, 437] on icon "button" at bounding box center [176, 439] width 17 height 22
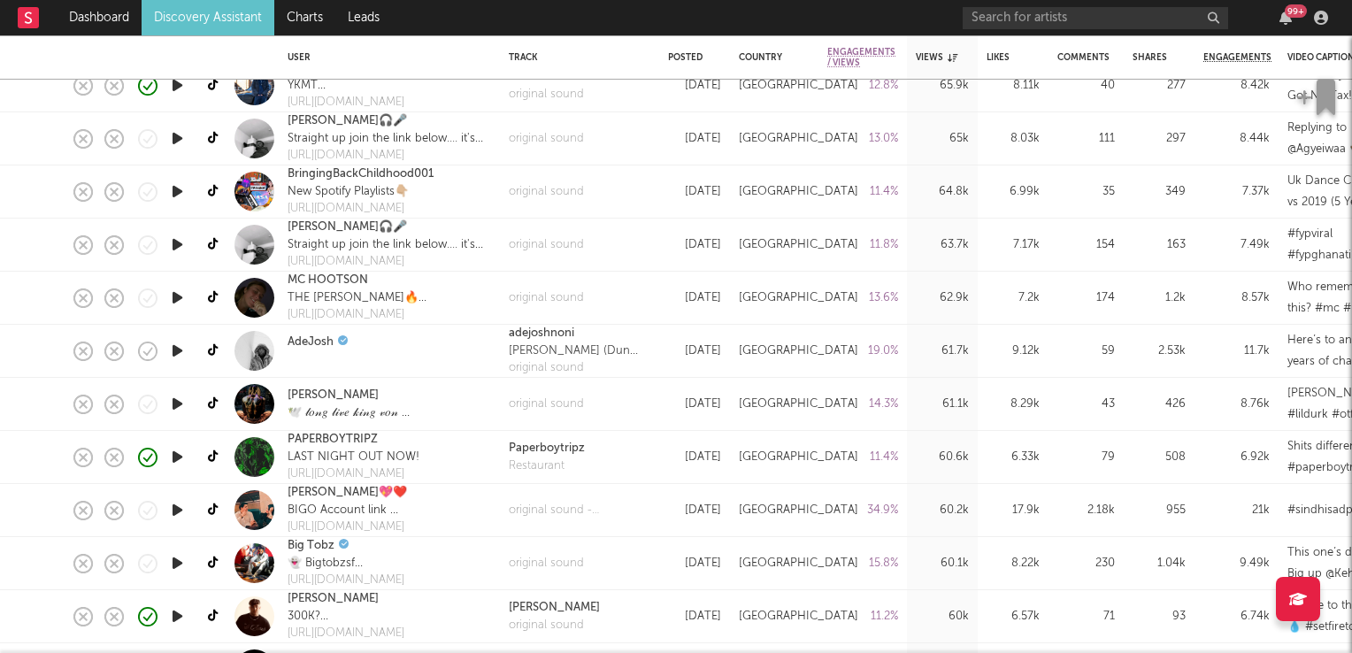
click at [172, 456] on icon "button" at bounding box center [177, 457] width 19 height 22
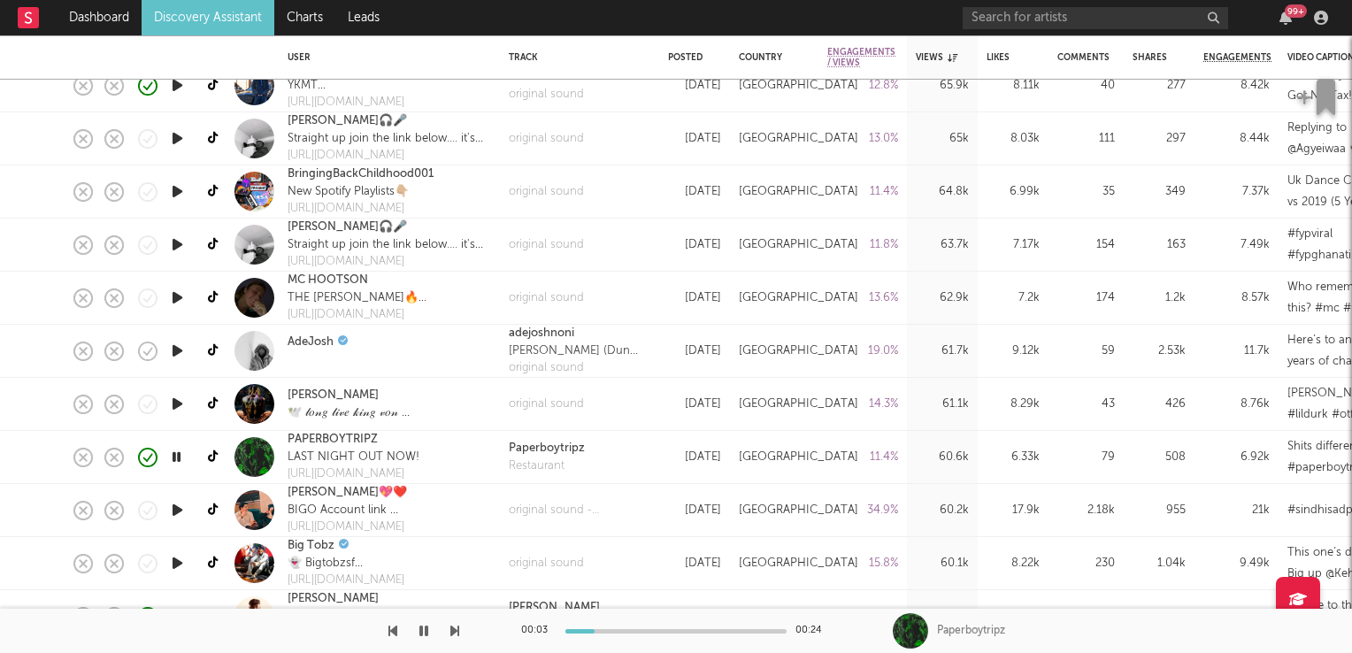
click at [172, 456] on icon "button" at bounding box center [176, 457] width 17 height 22
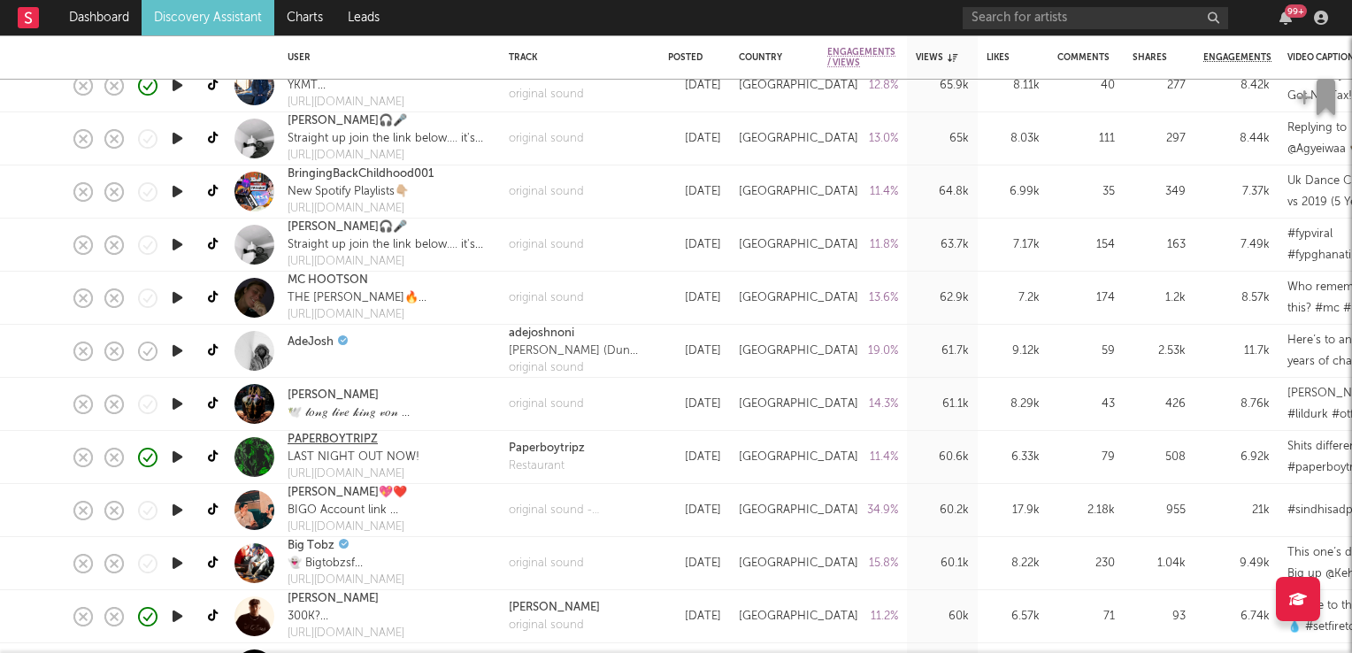
click at [353, 445] on link "PAPERBOYTRIPZ" at bounding box center [332, 440] width 90 height 18
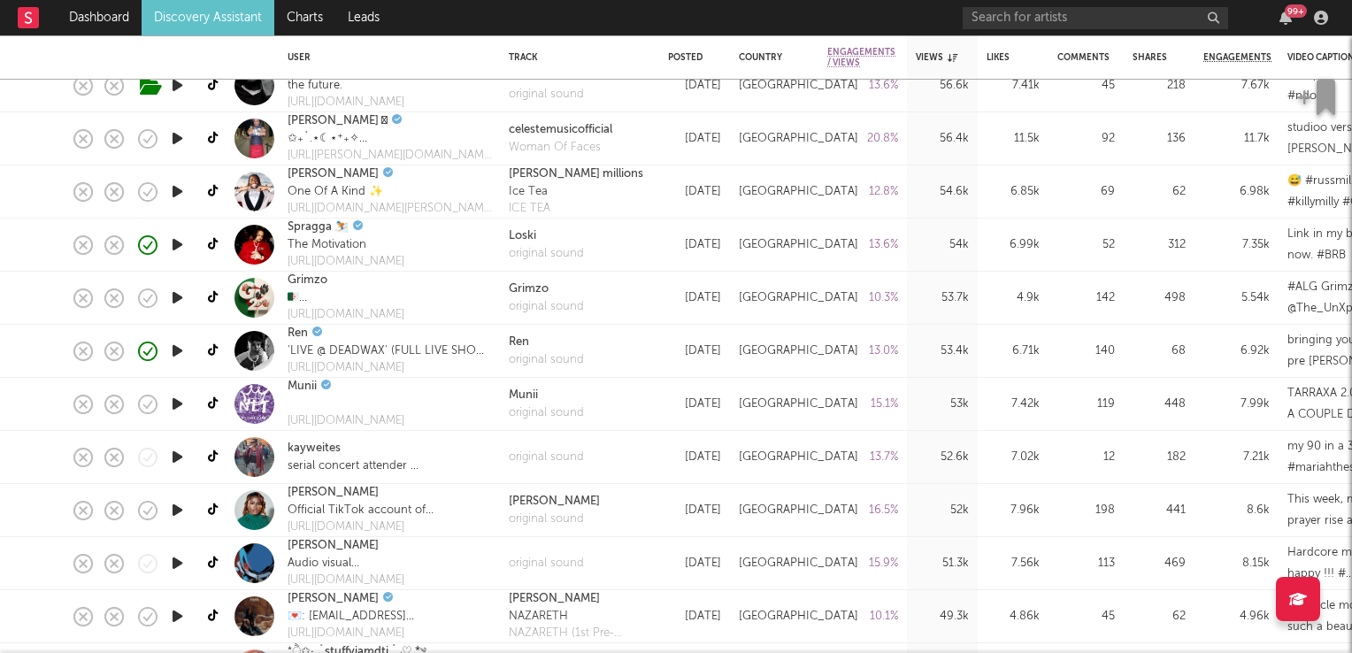
click at [180, 401] on icon "button" at bounding box center [177, 404] width 19 height 22
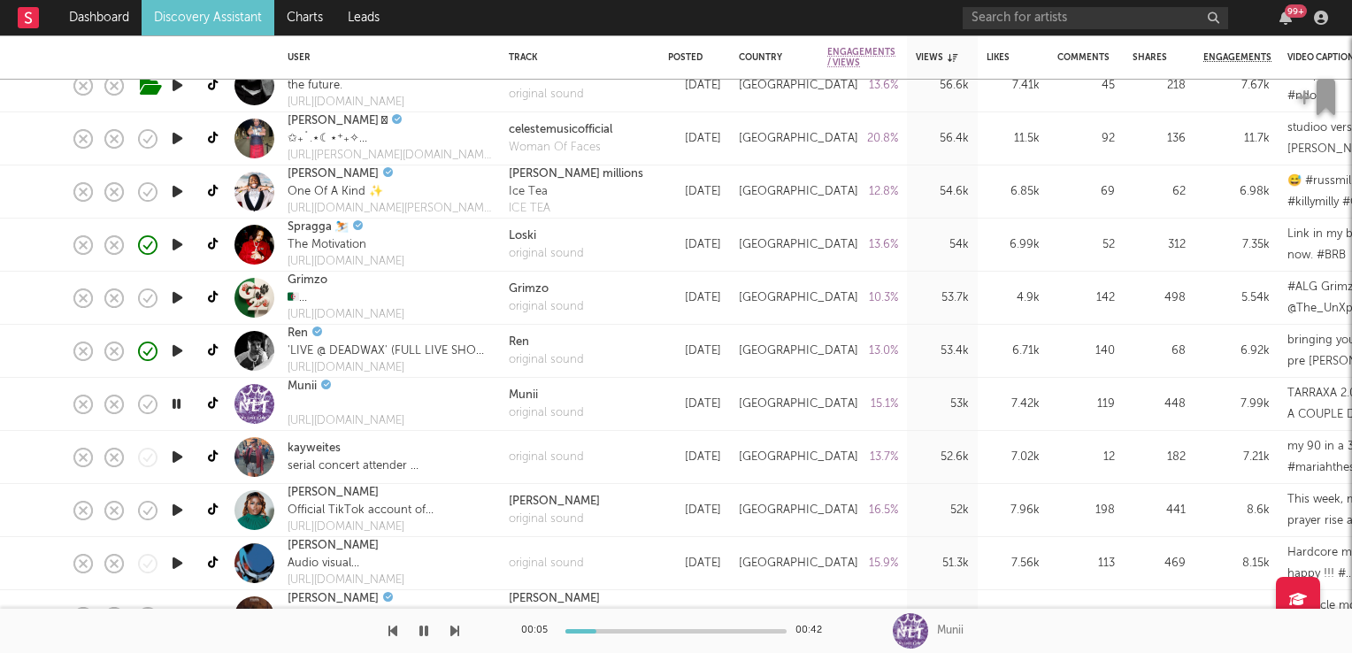
click at [180, 401] on icon "button" at bounding box center [176, 404] width 17 height 22
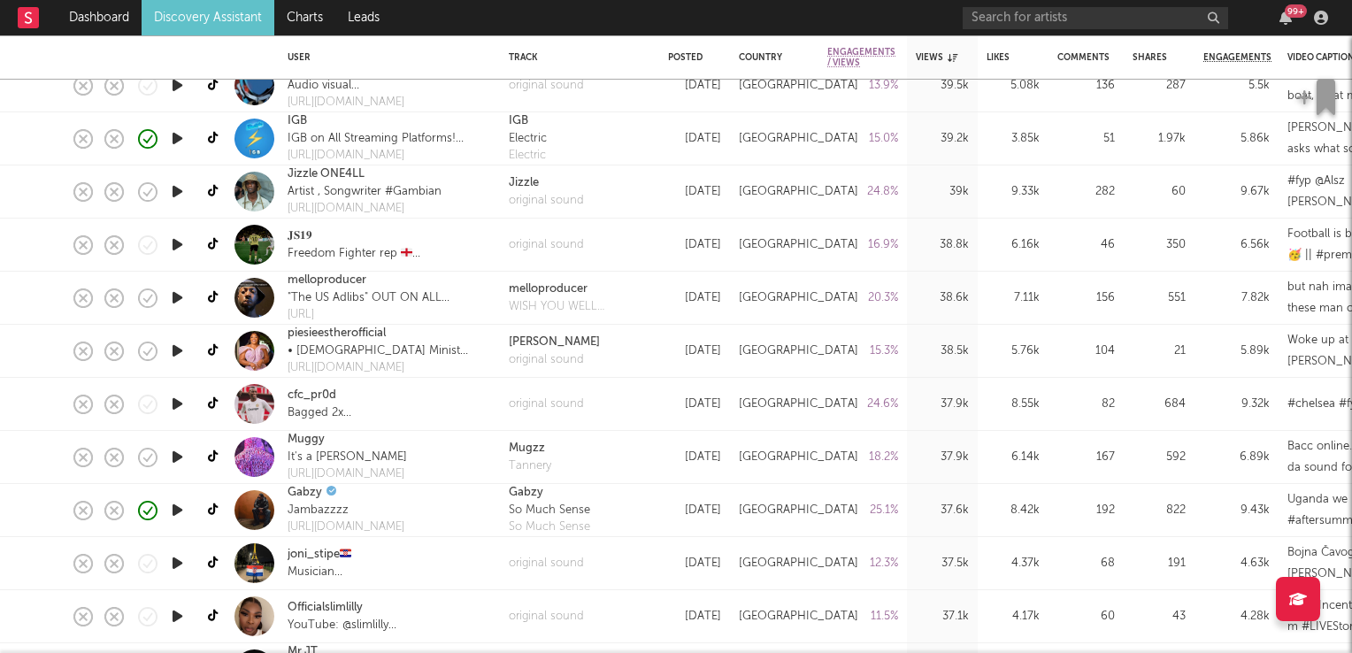
click at [249, 13] on link "Discovery Assistant" at bounding box center [208, 17] width 133 height 35
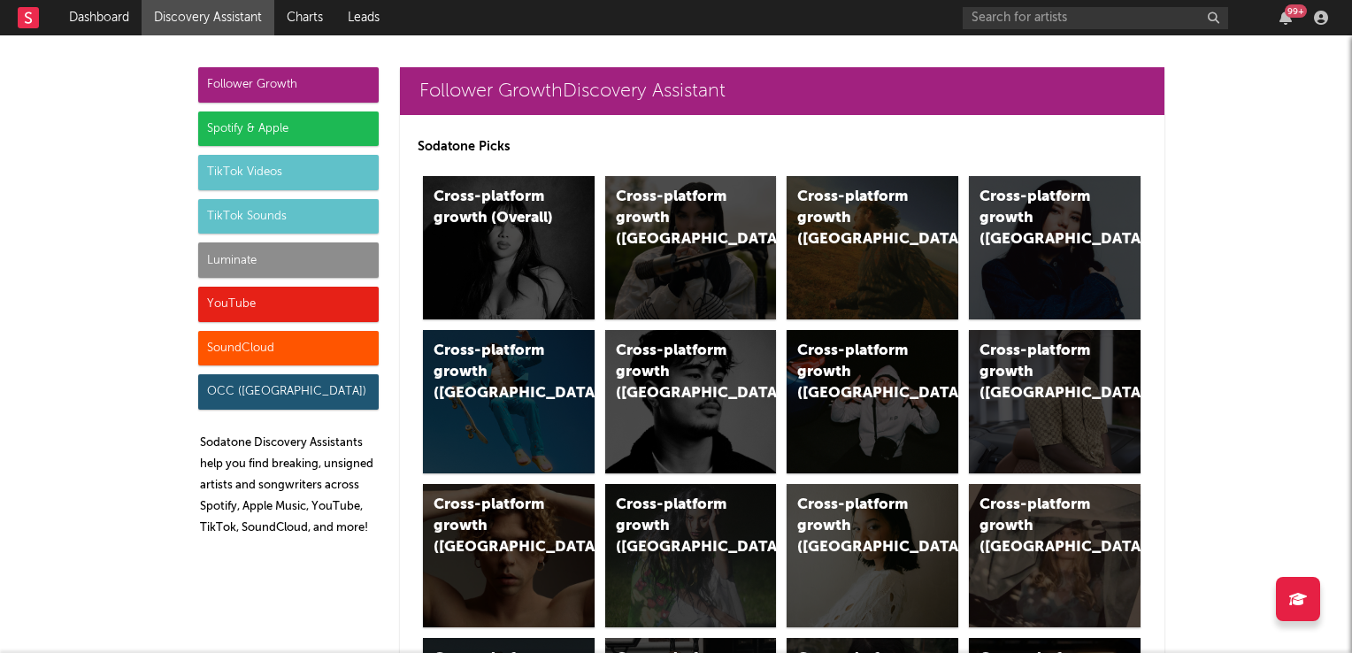
click at [286, 174] on div "TikTok Videos" at bounding box center [288, 172] width 180 height 35
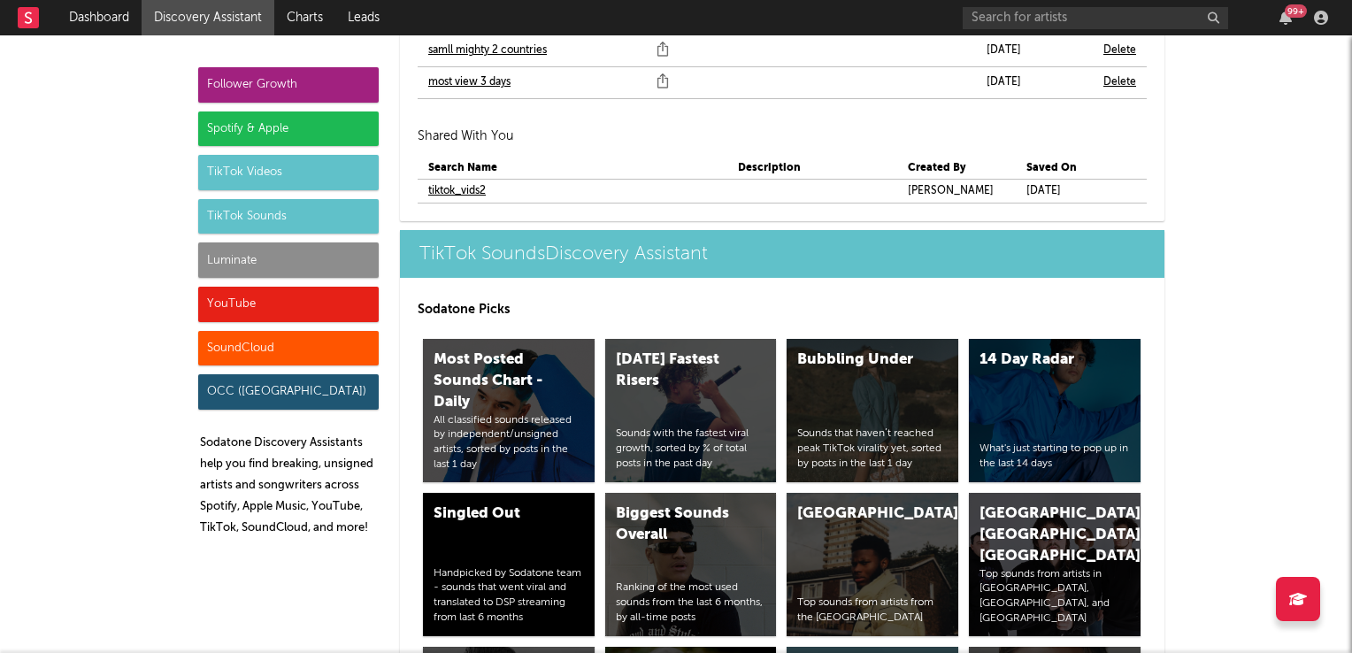
scroll to position [6199, 0]
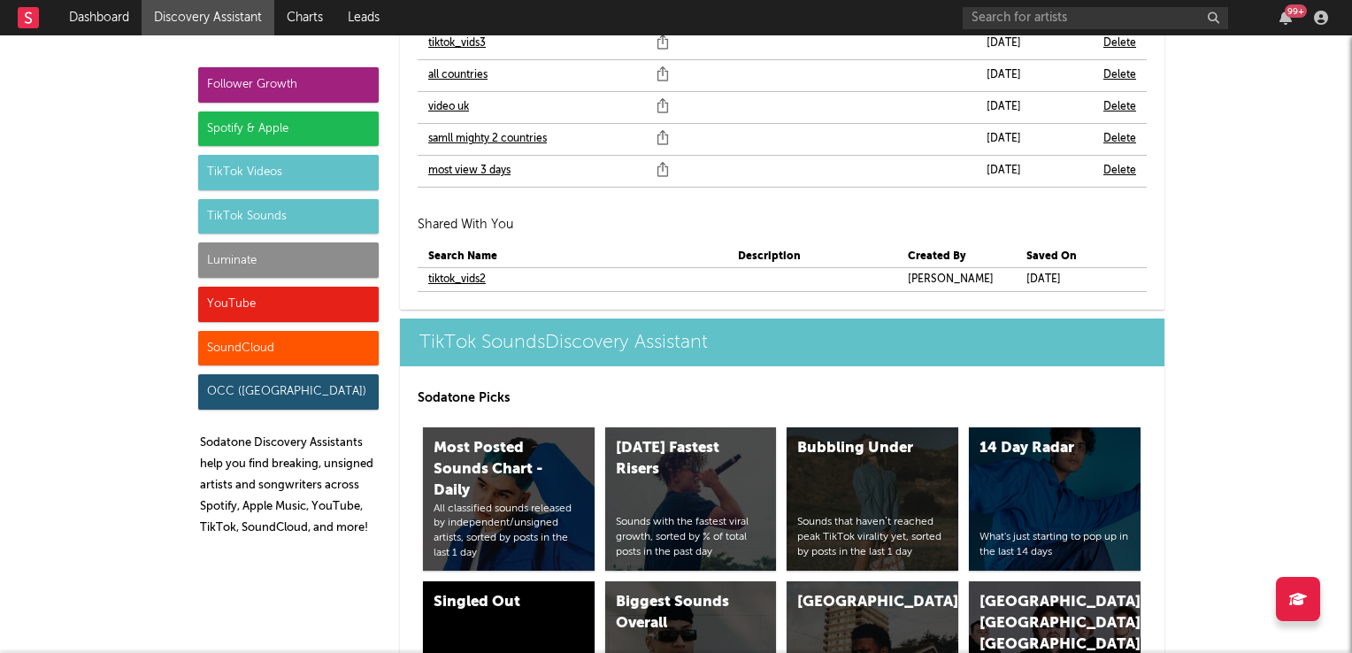
click at [521, 140] on link "samll mighty 2 countries" at bounding box center [487, 138] width 119 height 21
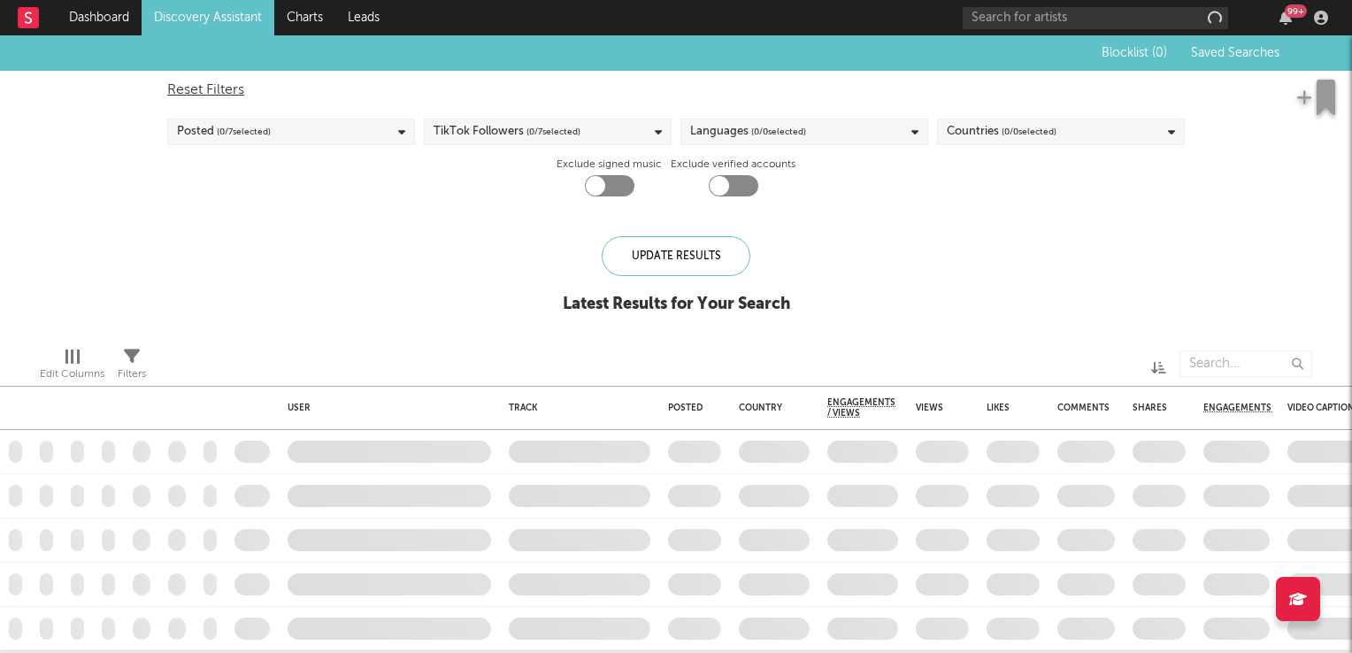
checkbox input "true"
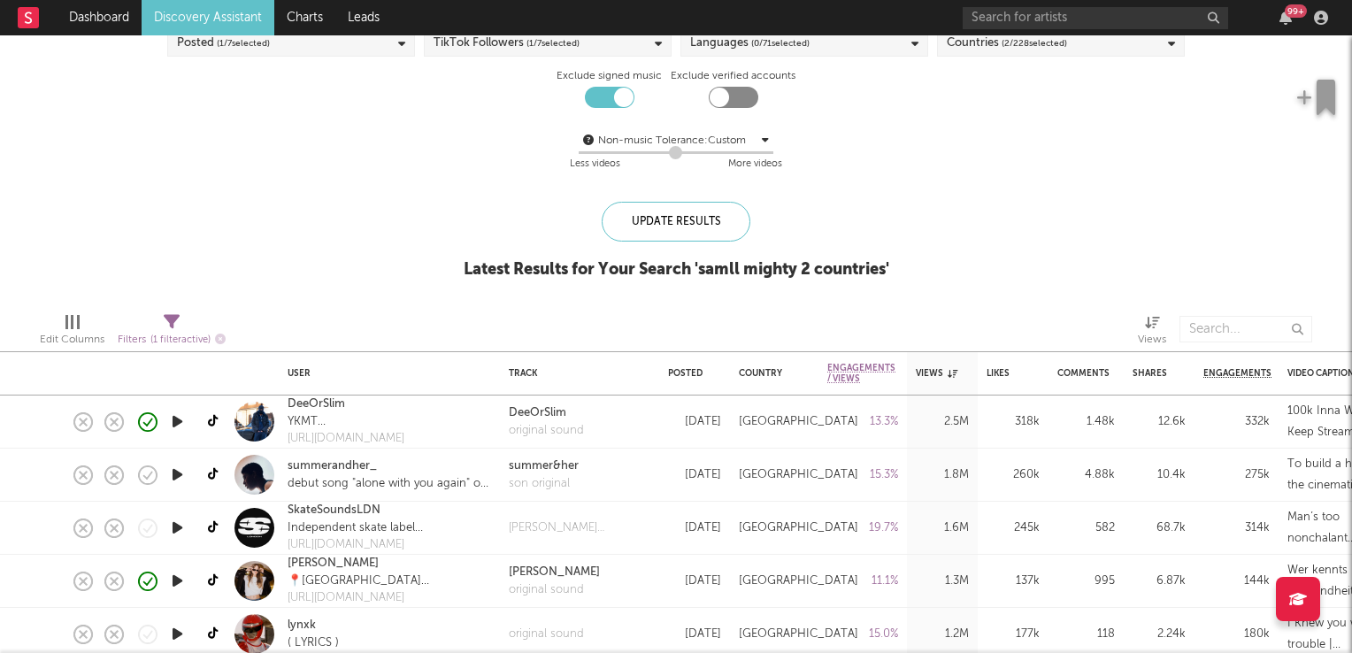
click at [174, 476] on icon "button" at bounding box center [177, 475] width 19 height 22
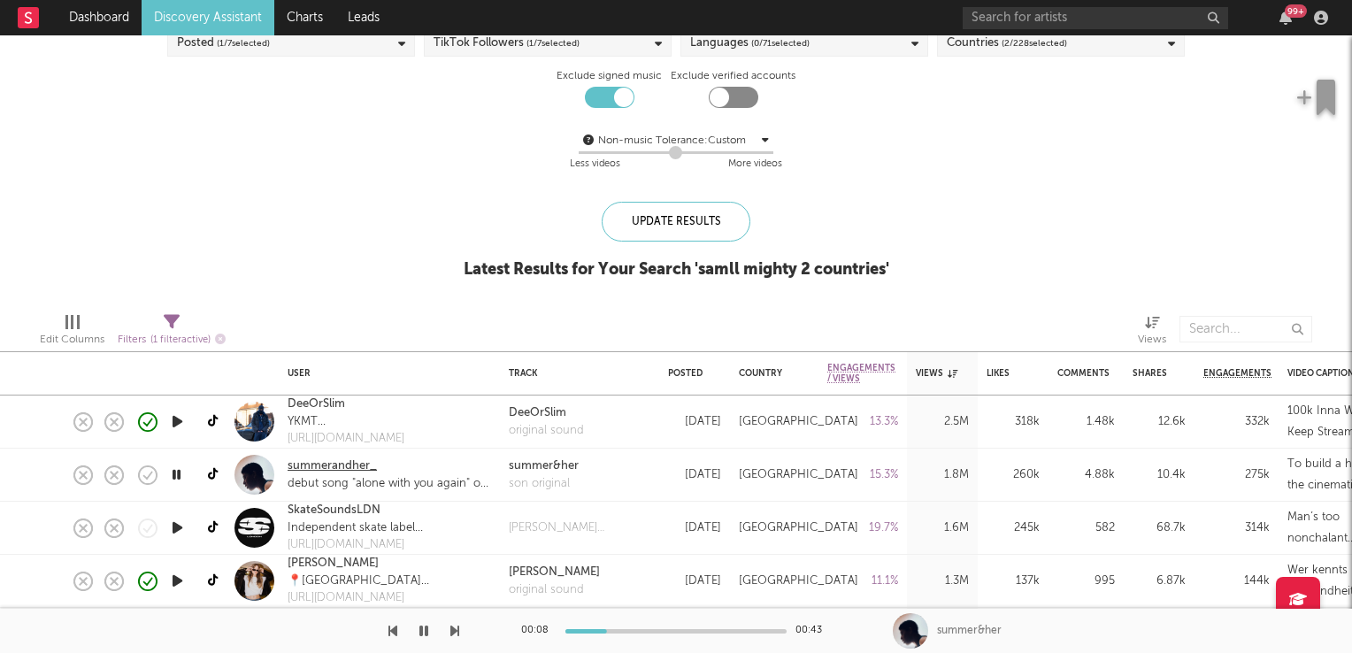
click at [326, 471] on link "summerandher_" at bounding box center [331, 466] width 89 height 18
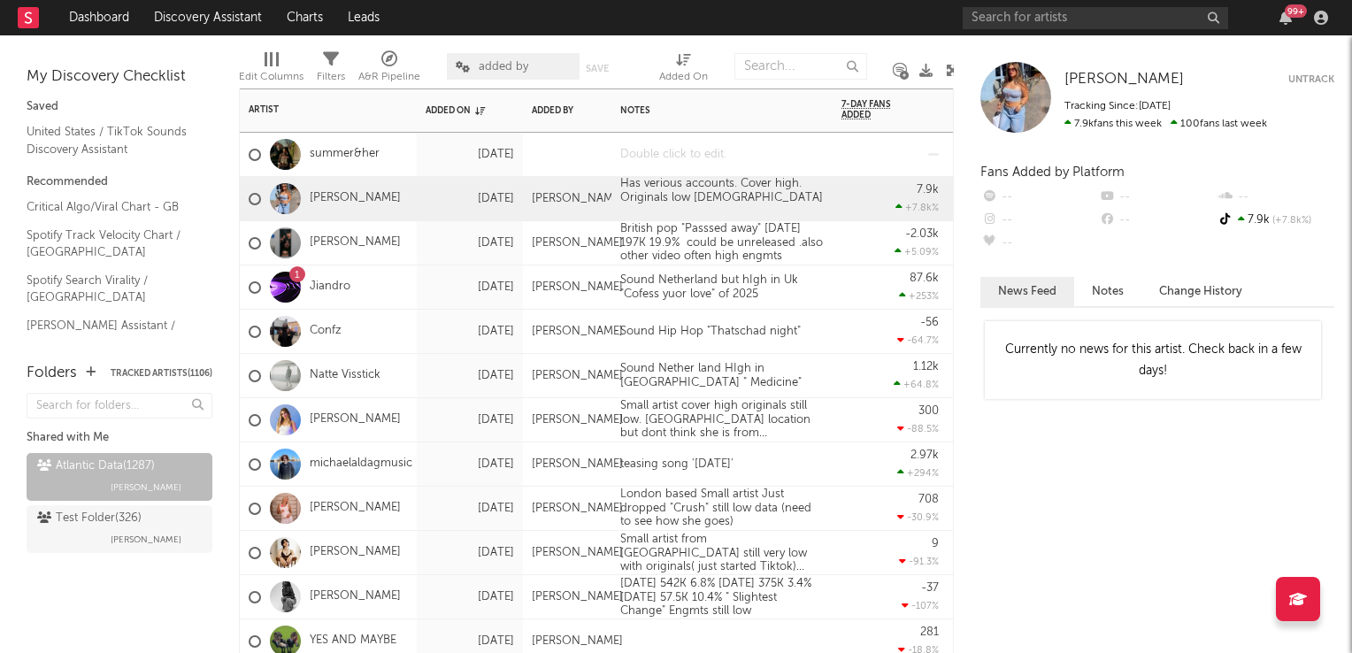
click at [689, 159] on div at bounding box center [721, 154] width 221 height 43
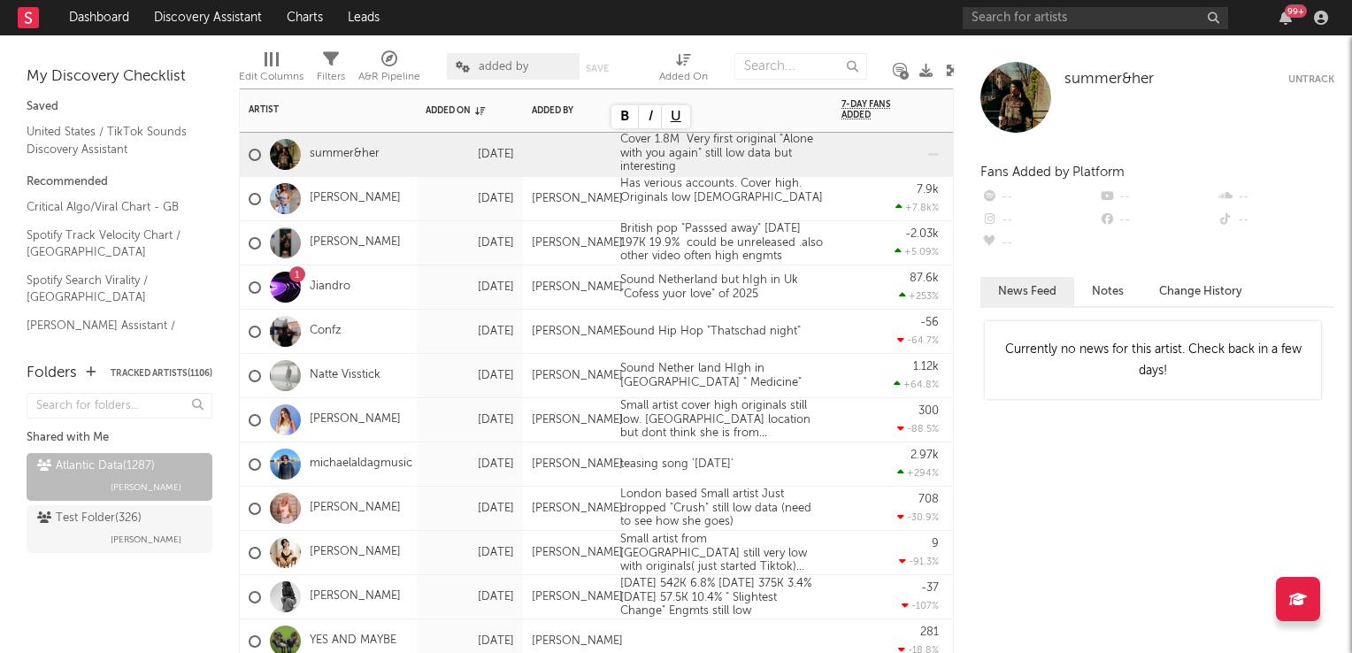
click at [853, 342] on div "-56 -64.7 %" at bounding box center [889, 331] width 97 height 43
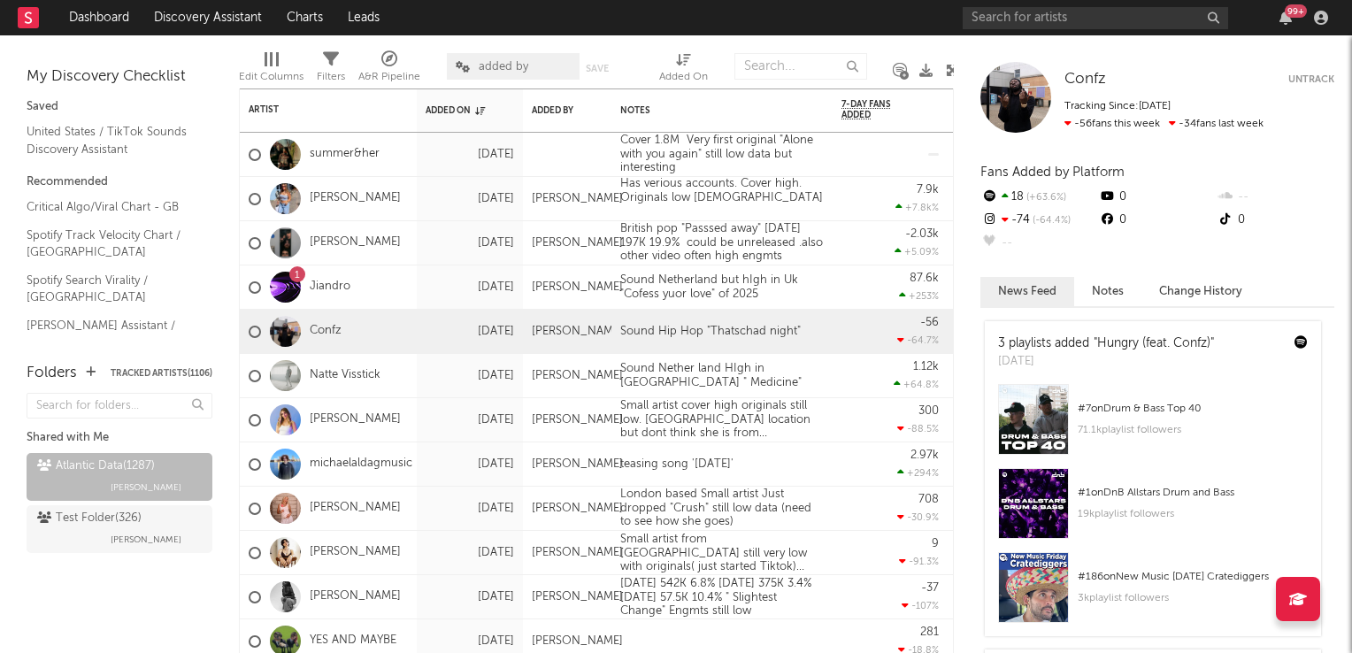
click at [950, 73] on icon at bounding box center [952, 70] width 13 height 13
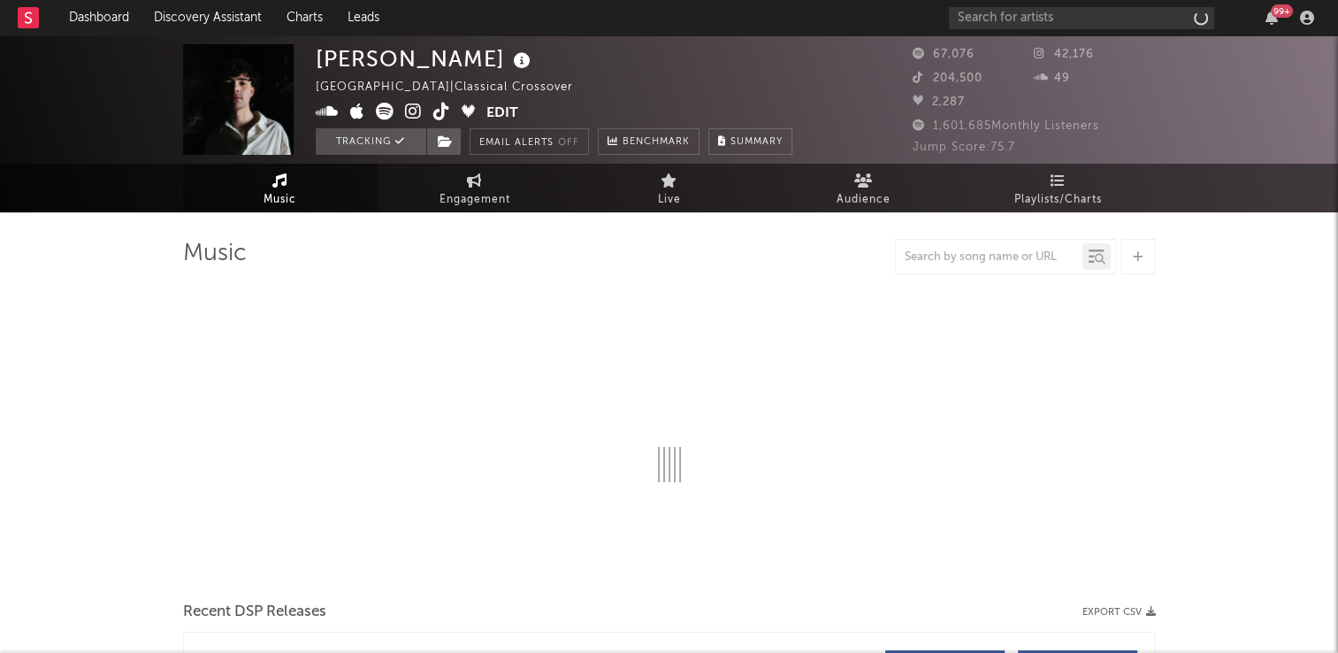
select select "6m"
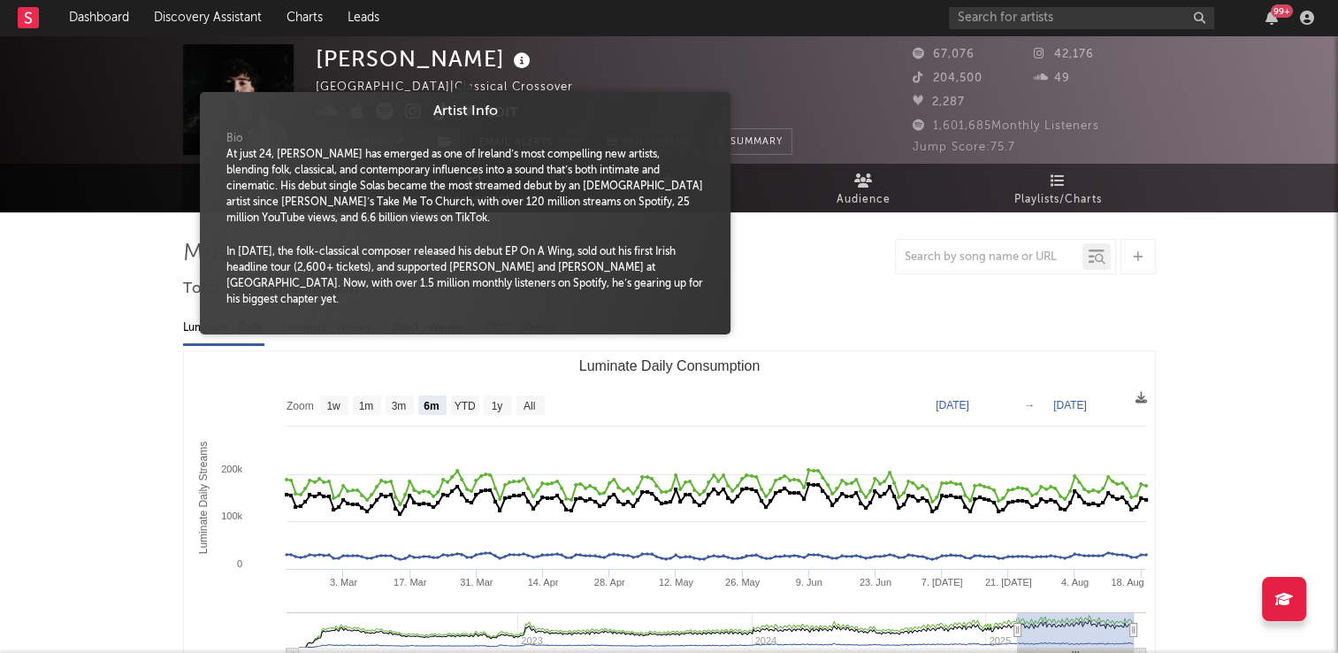
click at [510, 65] on icon at bounding box center [523, 61] width 26 height 25
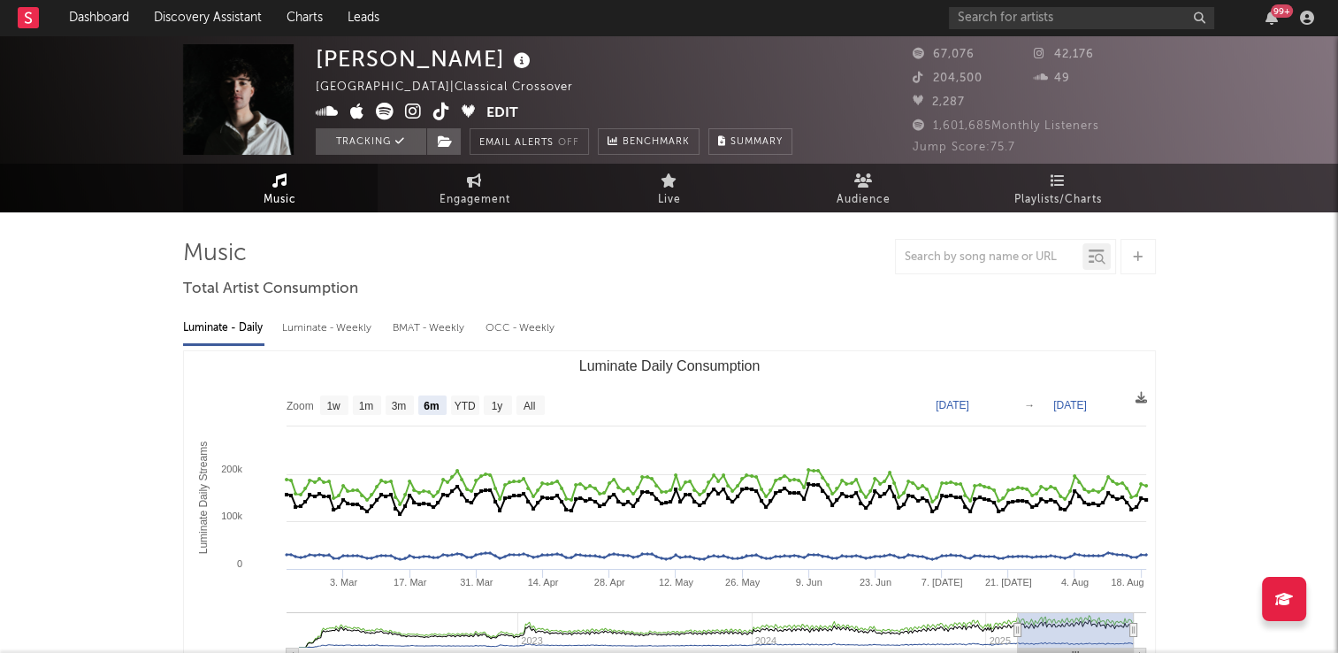
click at [646, 88] on div "[PERSON_NAME] Ireland | Classical Crossover Edit Tracking Email Alerts Off Benc…" at bounding box center [554, 99] width 477 height 111
click at [442, 111] on icon at bounding box center [441, 112] width 17 height 18
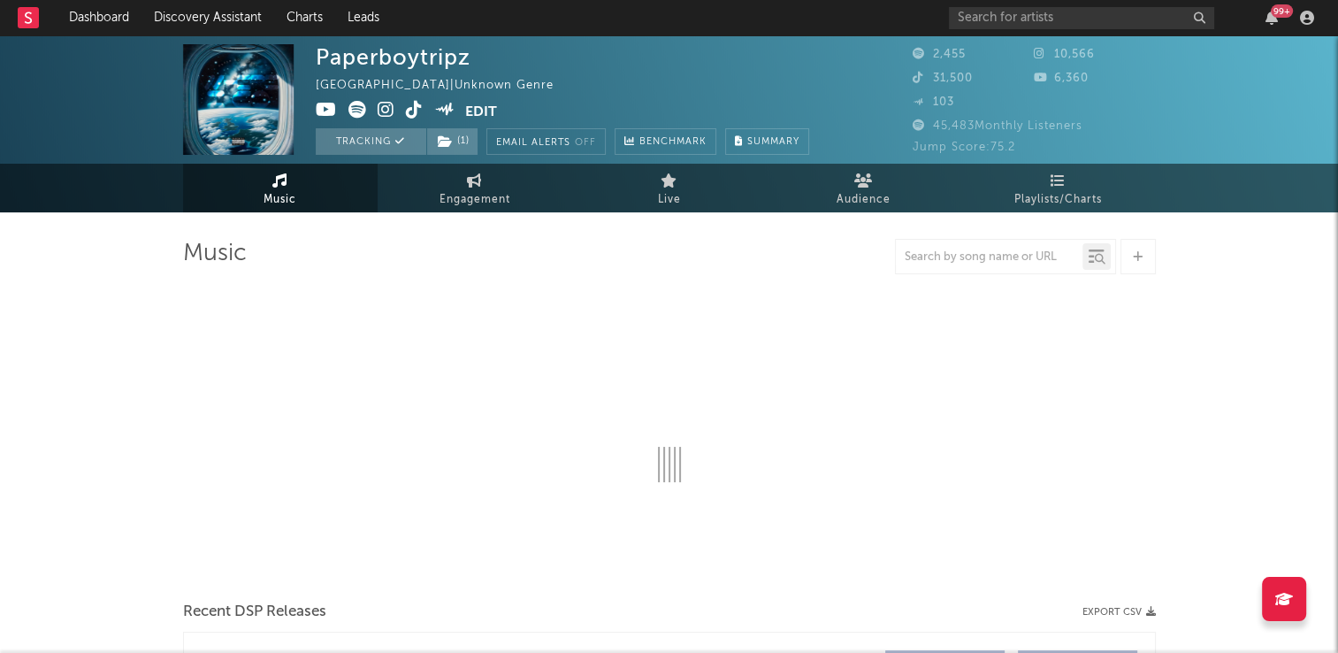
select select "6m"
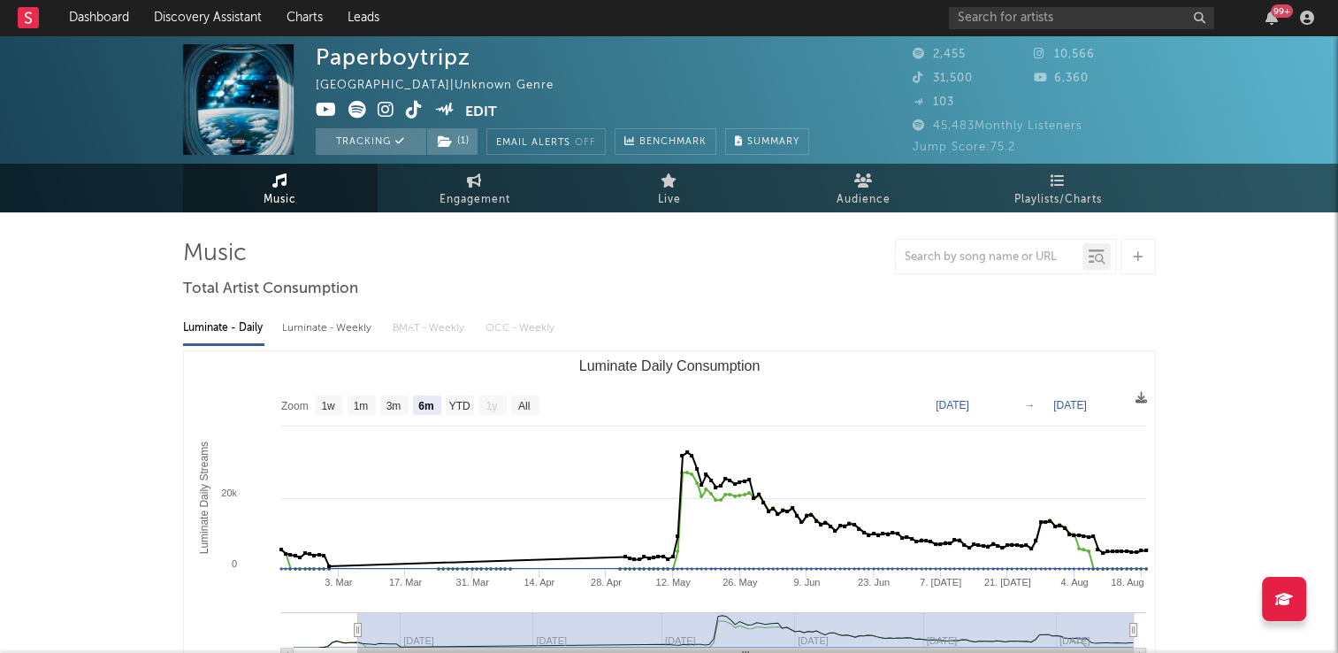
click at [410, 112] on icon at bounding box center [414, 110] width 17 height 18
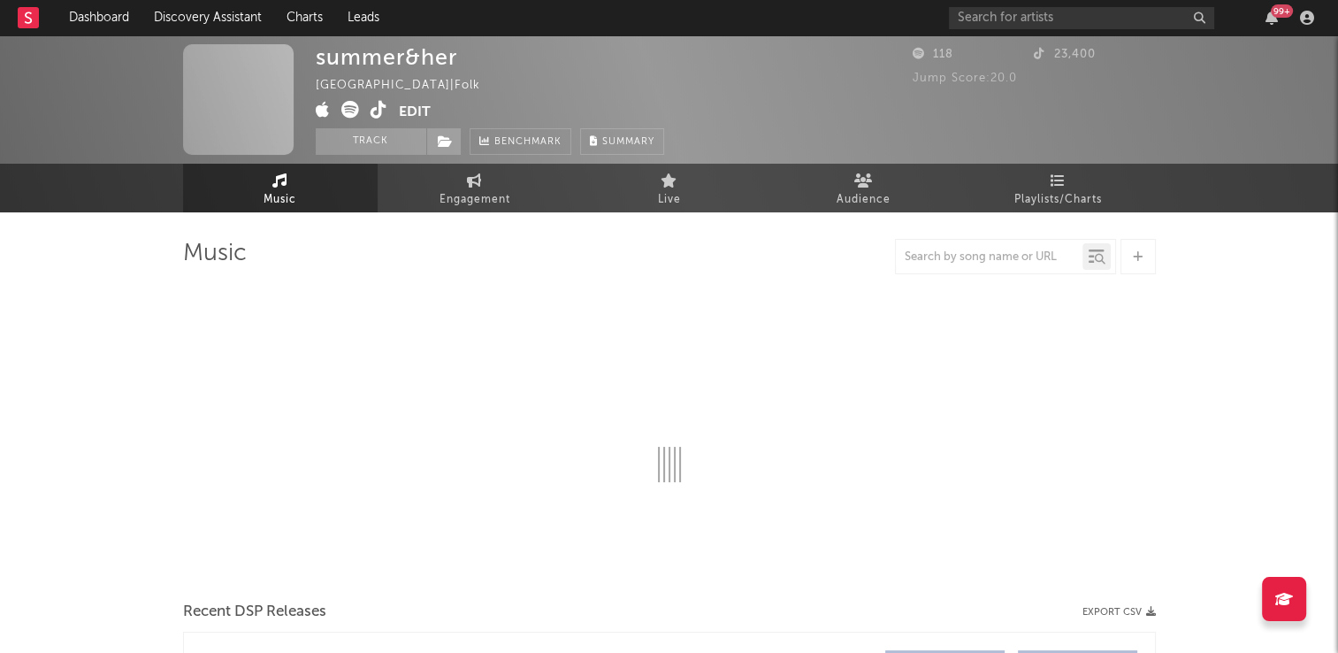
select select "1w"
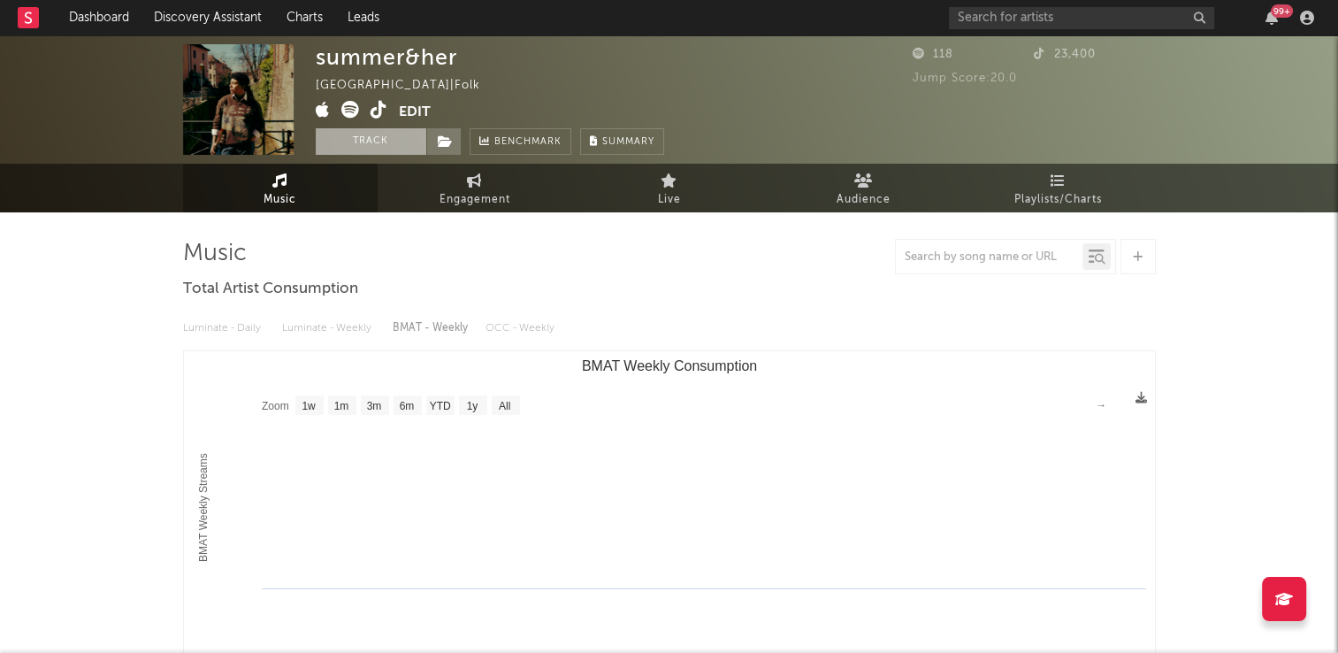
click at [379, 136] on button "Track" at bounding box center [371, 141] width 111 height 27
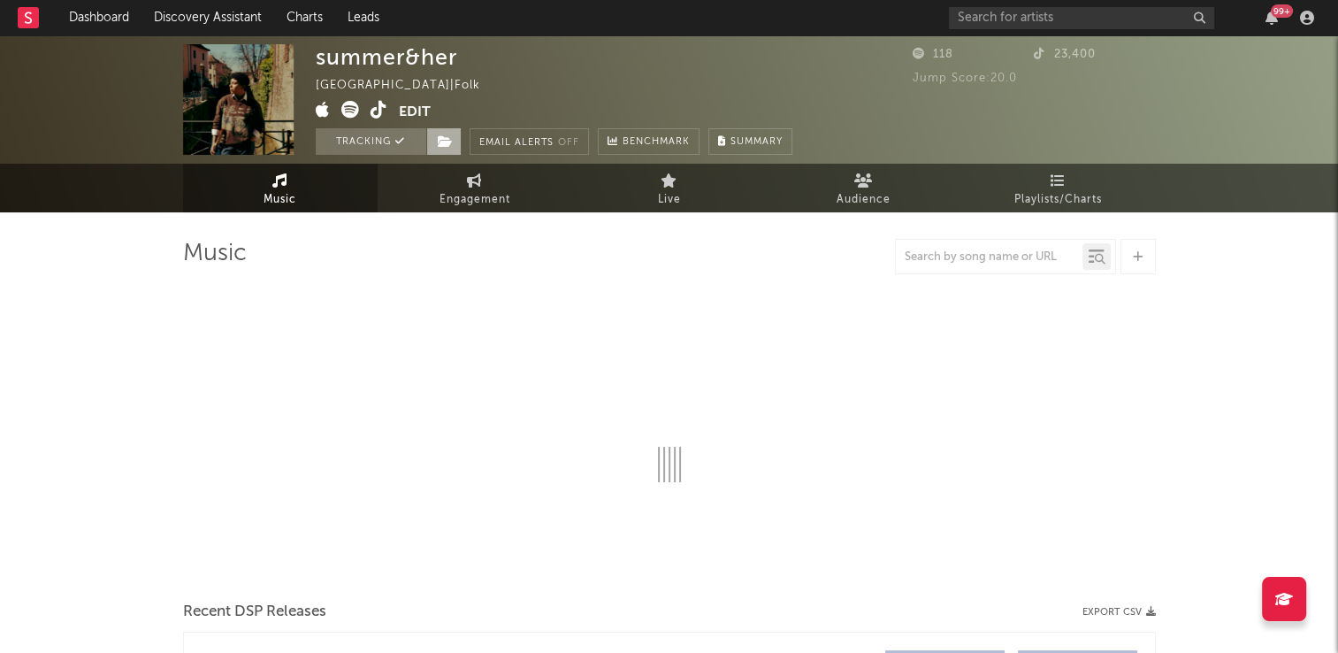
select select "1w"
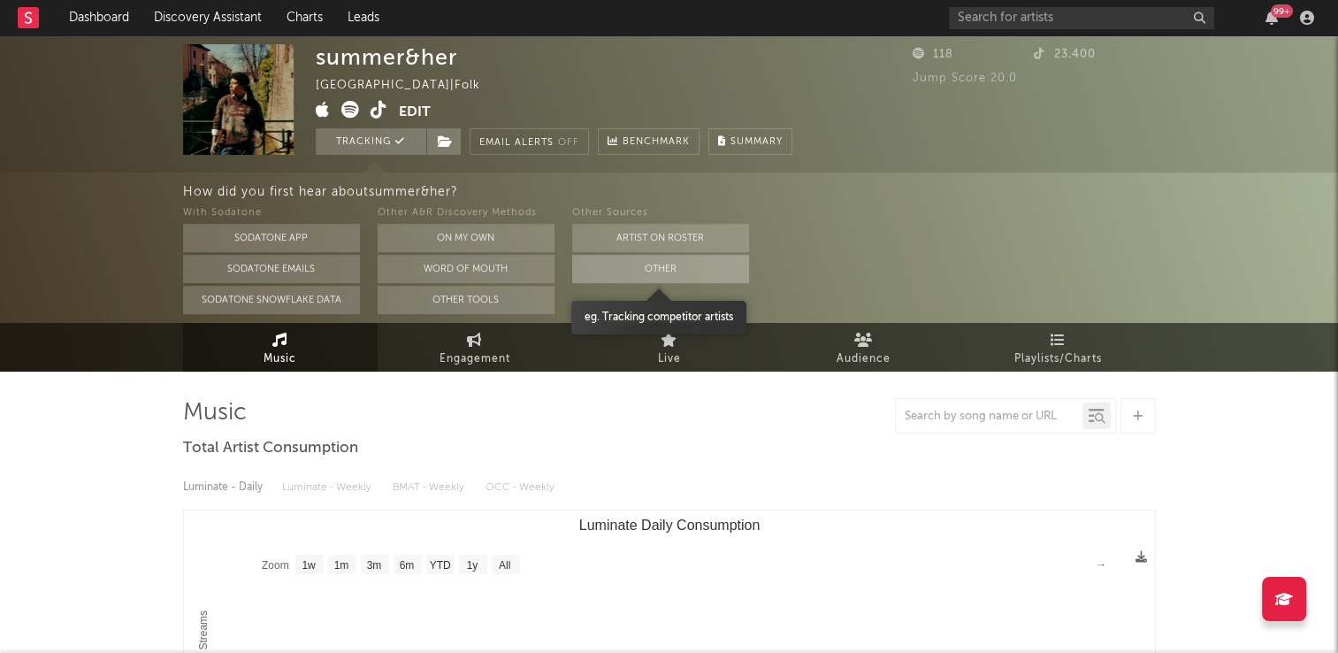
click at [671, 269] on button "Other" at bounding box center [660, 269] width 177 height 28
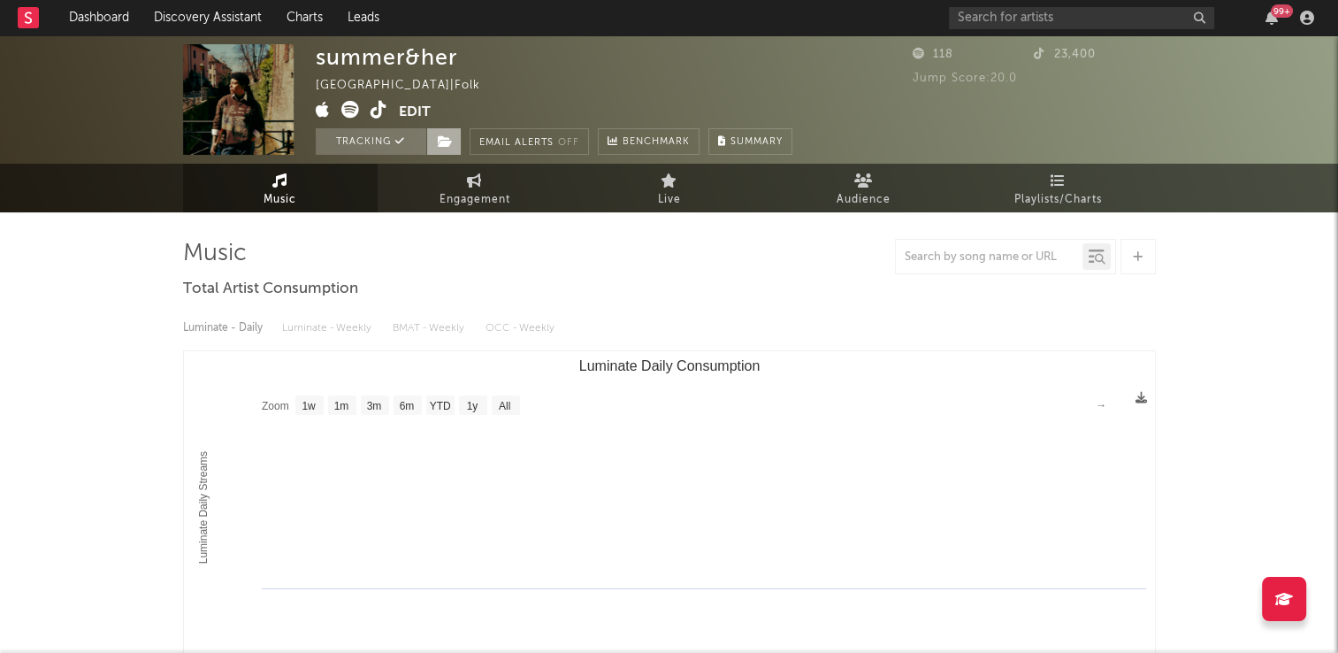
click at [449, 146] on icon at bounding box center [445, 141] width 15 height 12
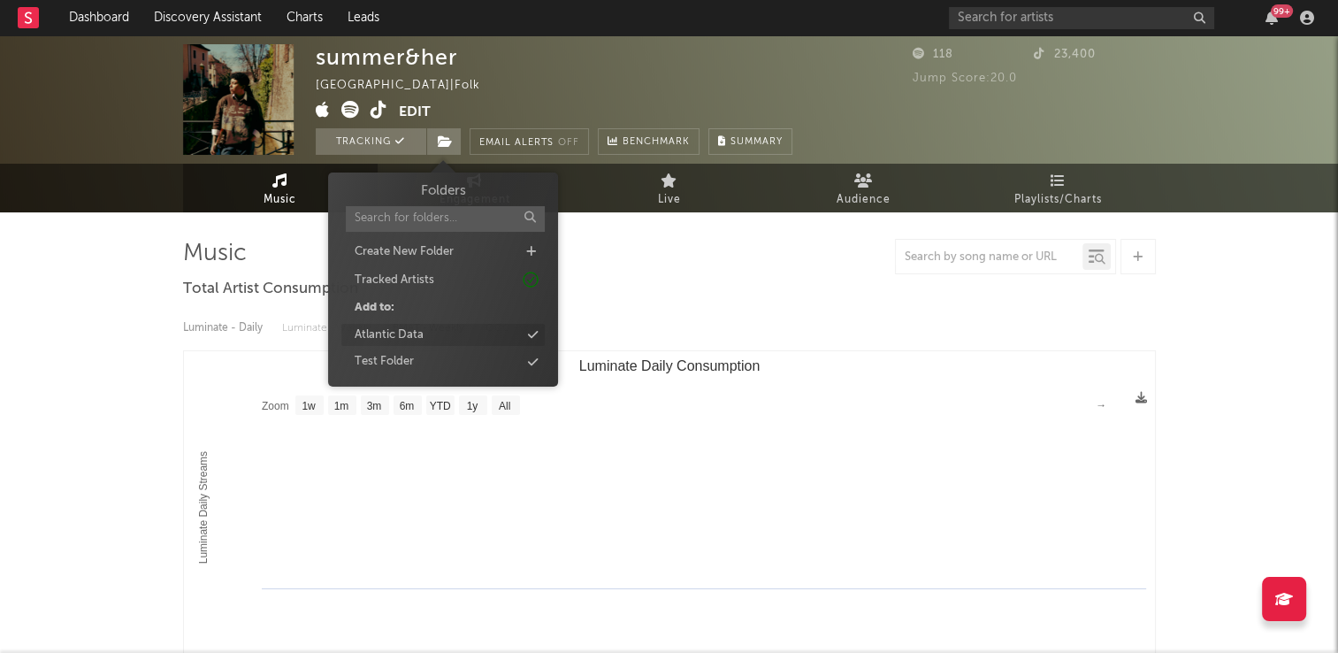
click at [425, 332] on div "Atlantic Data" at bounding box center [442, 335] width 203 height 23
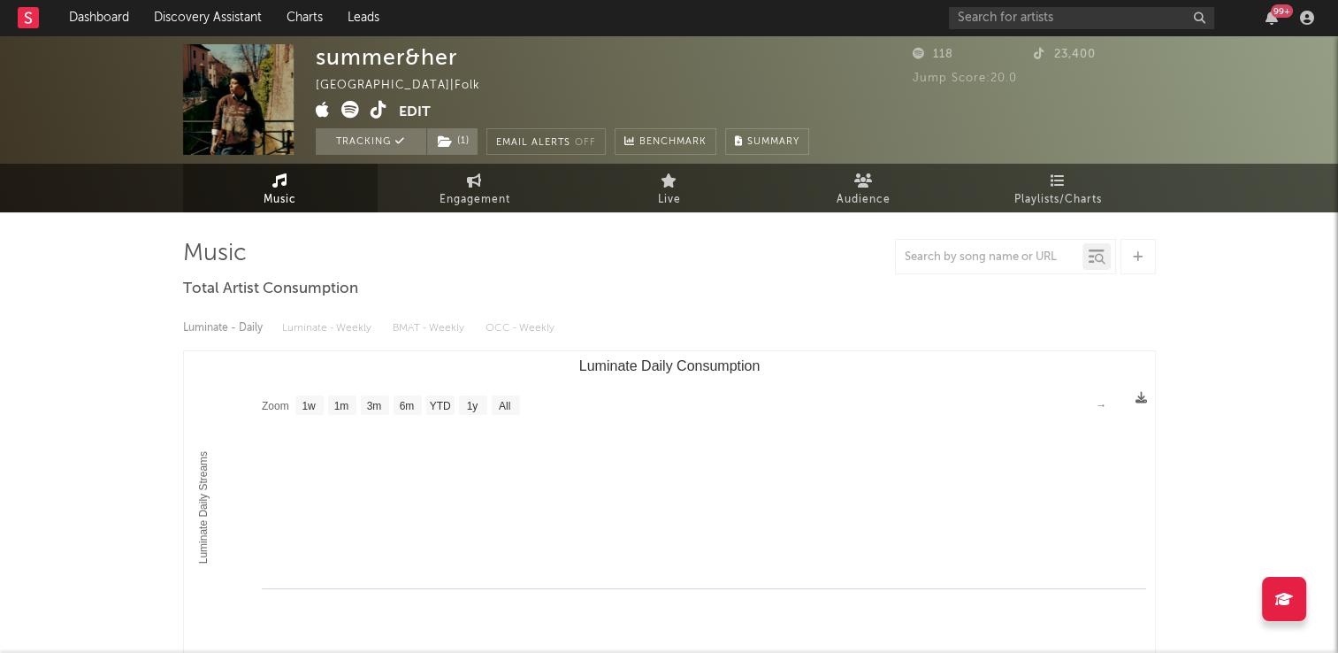
click at [807, 313] on div "Luminate - Daily Luminate - Weekly BMAT - Weekly OCC - Weekly" at bounding box center [669, 328] width 973 height 30
click at [379, 115] on icon at bounding box center [379, 110] width 17 height 18
drag, startPoint x: 472, startPoint y: 186, endPoint x: 386, endPoint y: 218, distance: 92.7
click at [472, 186] on icon at bounding box center [474, 180] width 15 height 14
select select "1w"
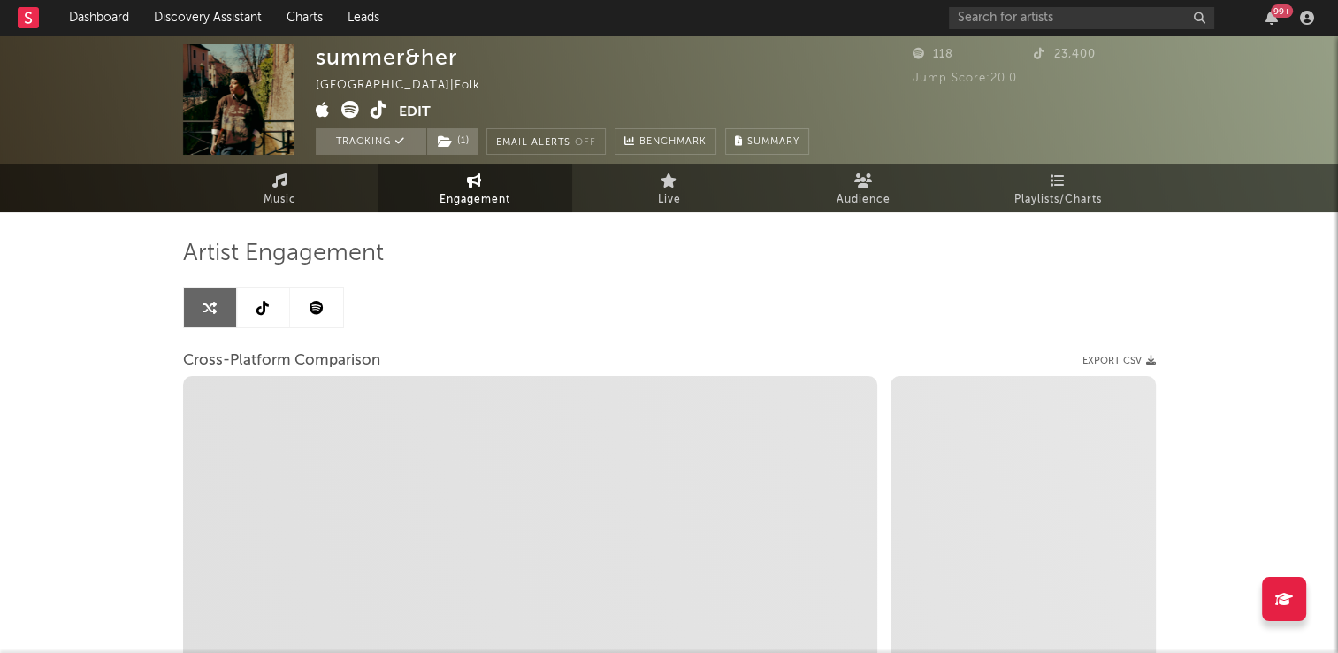
click at [259, 295] on link at bounding box center [263, 307] width 53 height 40
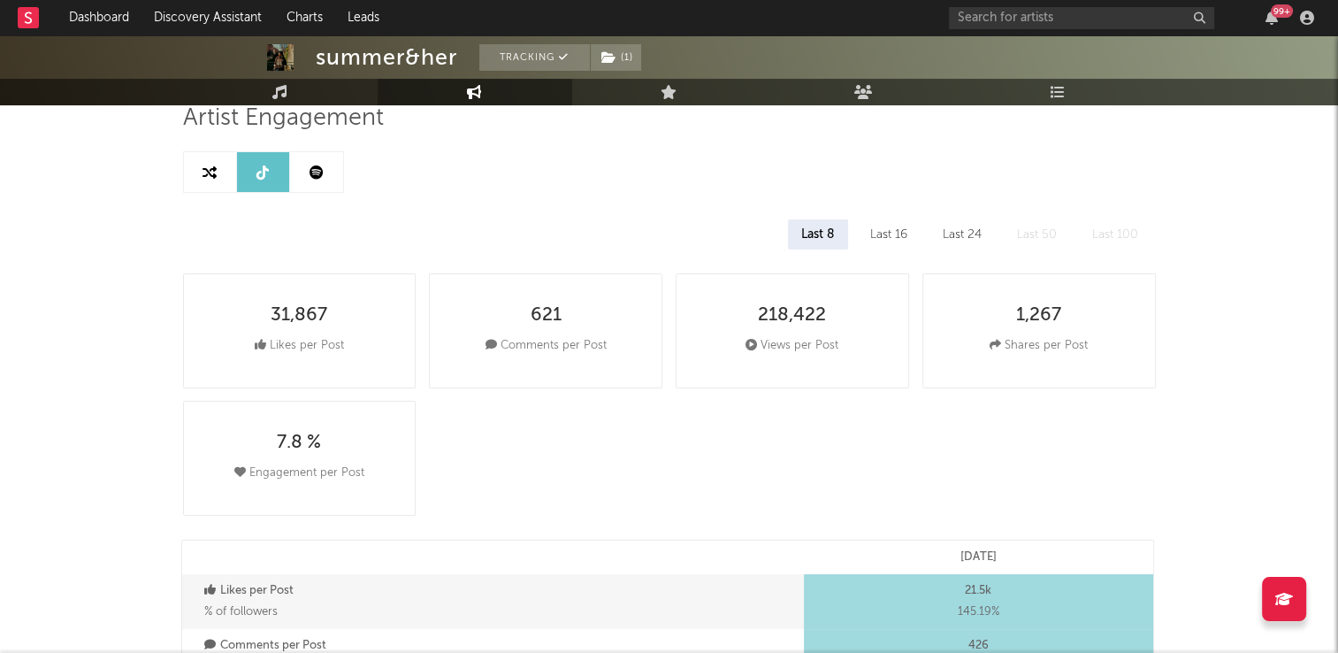
select select "1w"
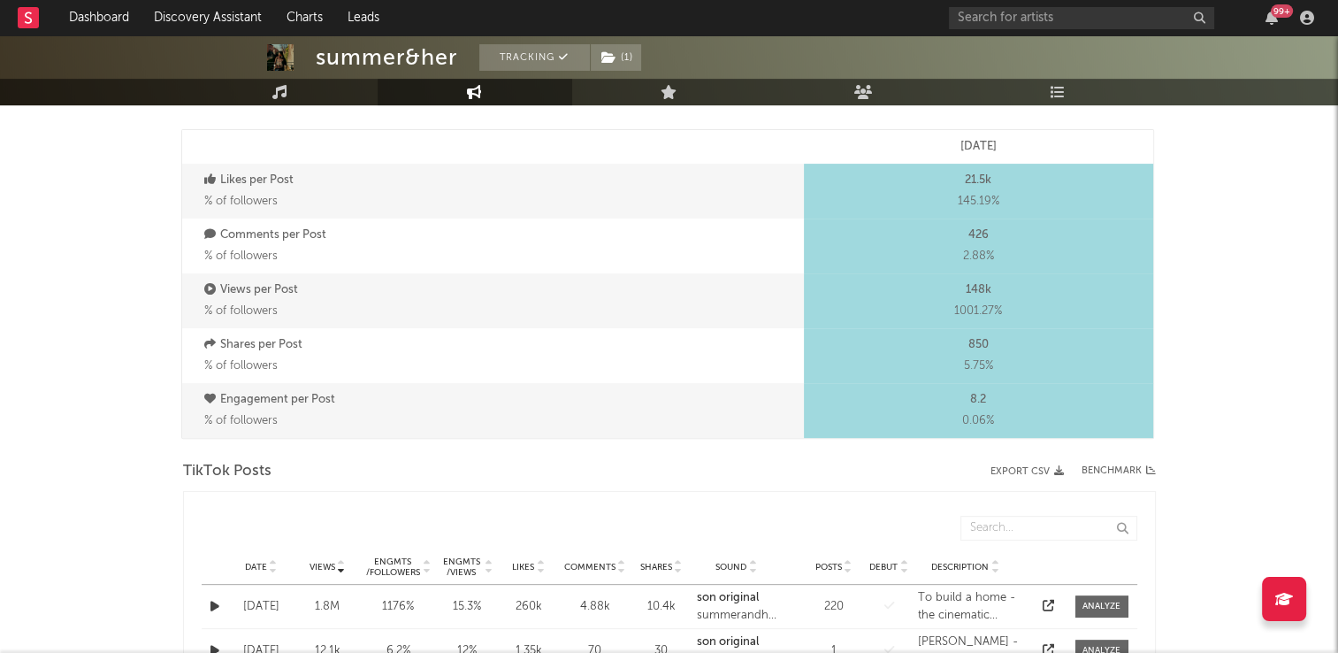
scroll to position [796, 0]
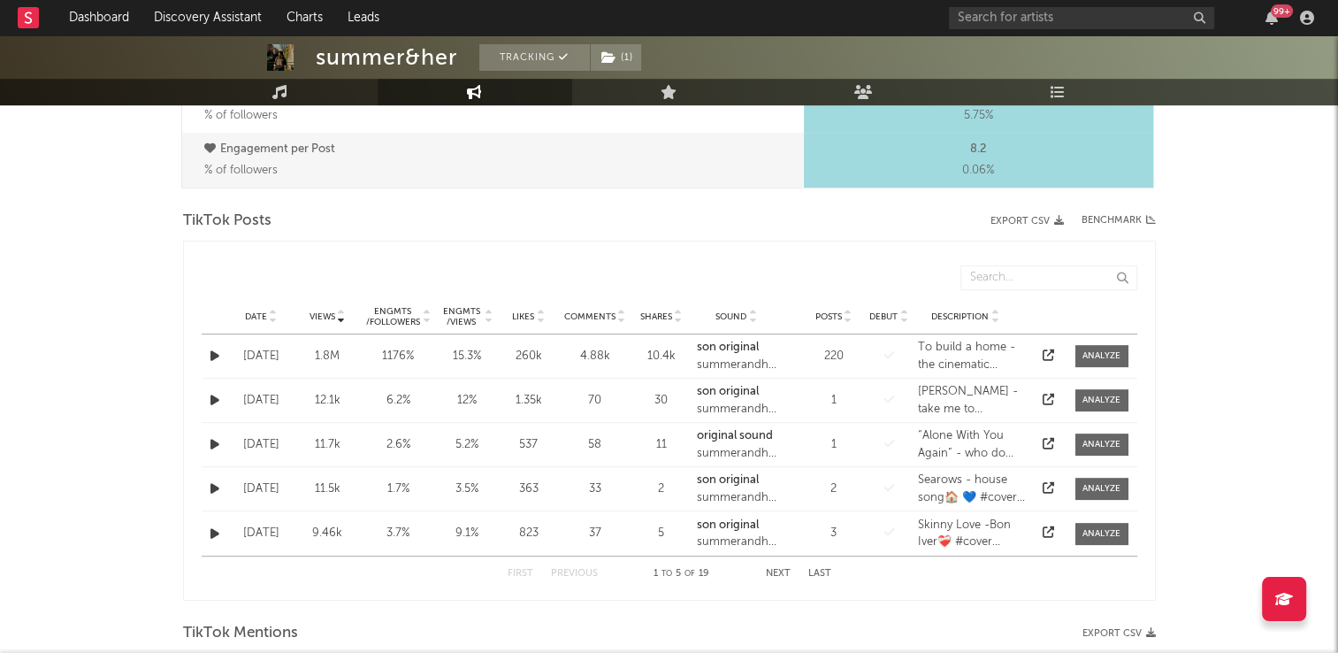
click at [270, 310] on icon at bounding box center [273, 313] width 9 height 7
click at [778, 571] on button "Next" at bounding box center [778, 574] width 25 height 10
click at [768, 569] on button "Next" at bounding box center [778, 574] width 25 height 10
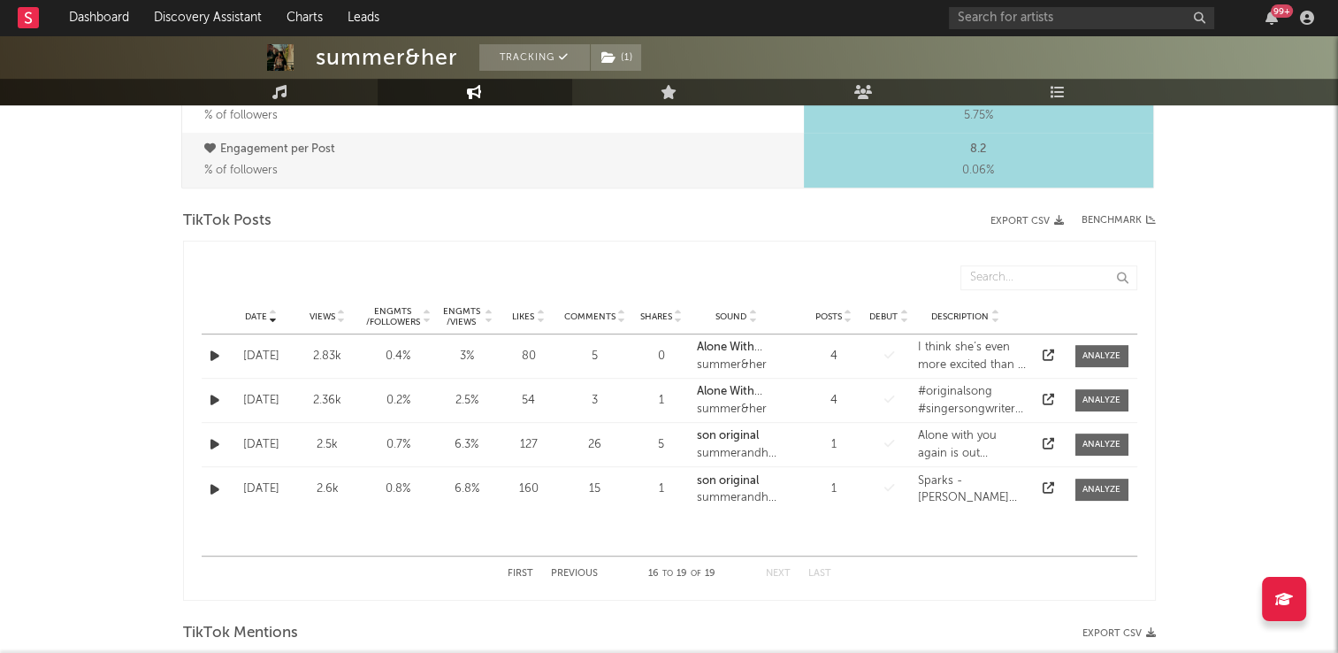
click at [771, 571] on button "Next" at bounding box center [778, 574] width 25 height 10
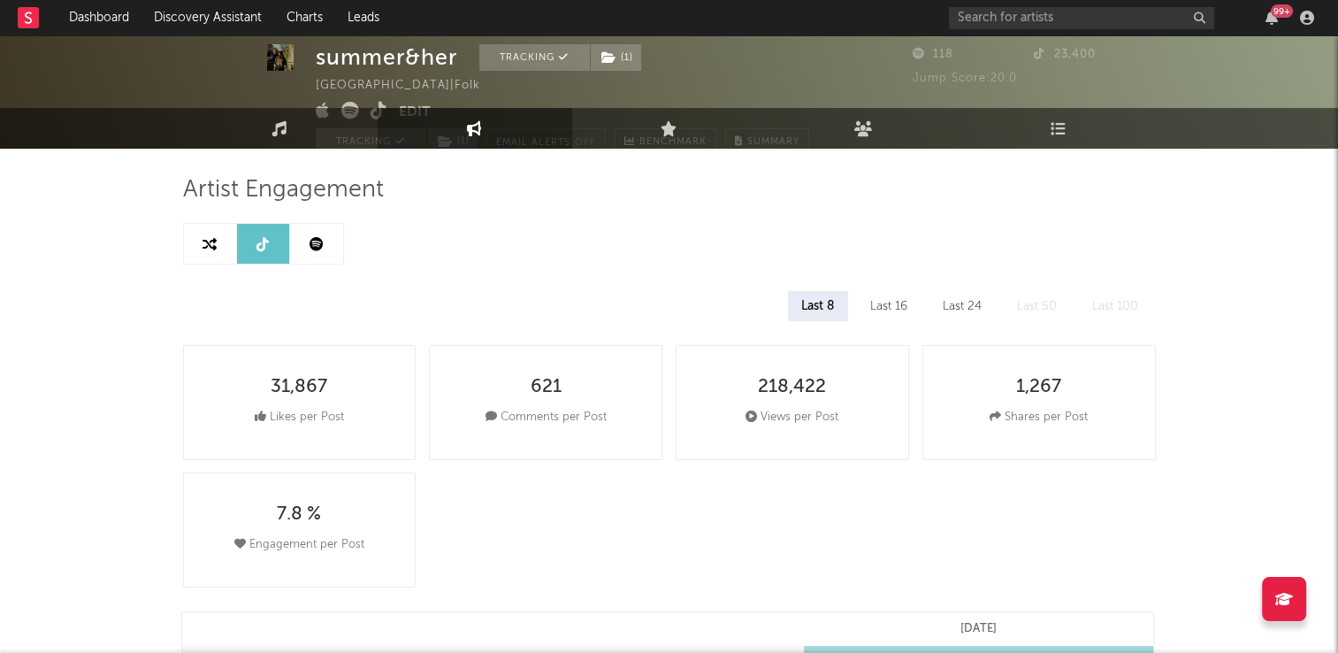
scroll to position [0, 0]
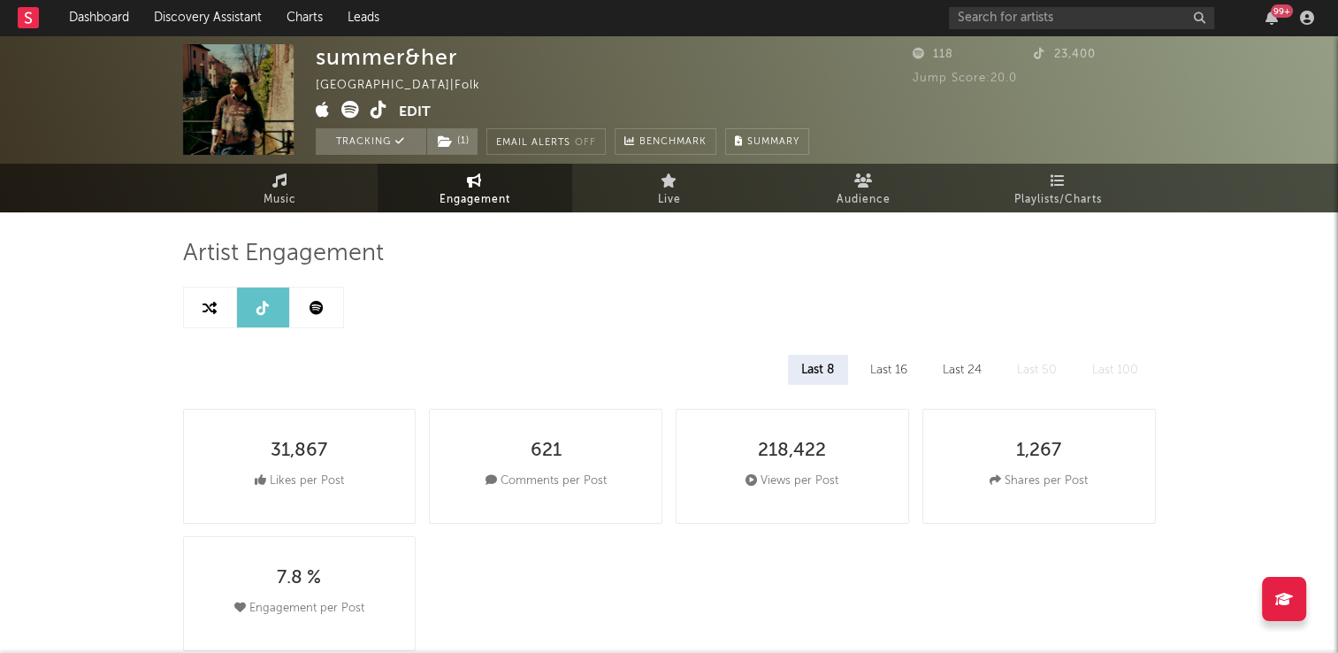
click at [488, 192] on span "Engagement" at bounding box center [475, 199] width 71 height 21
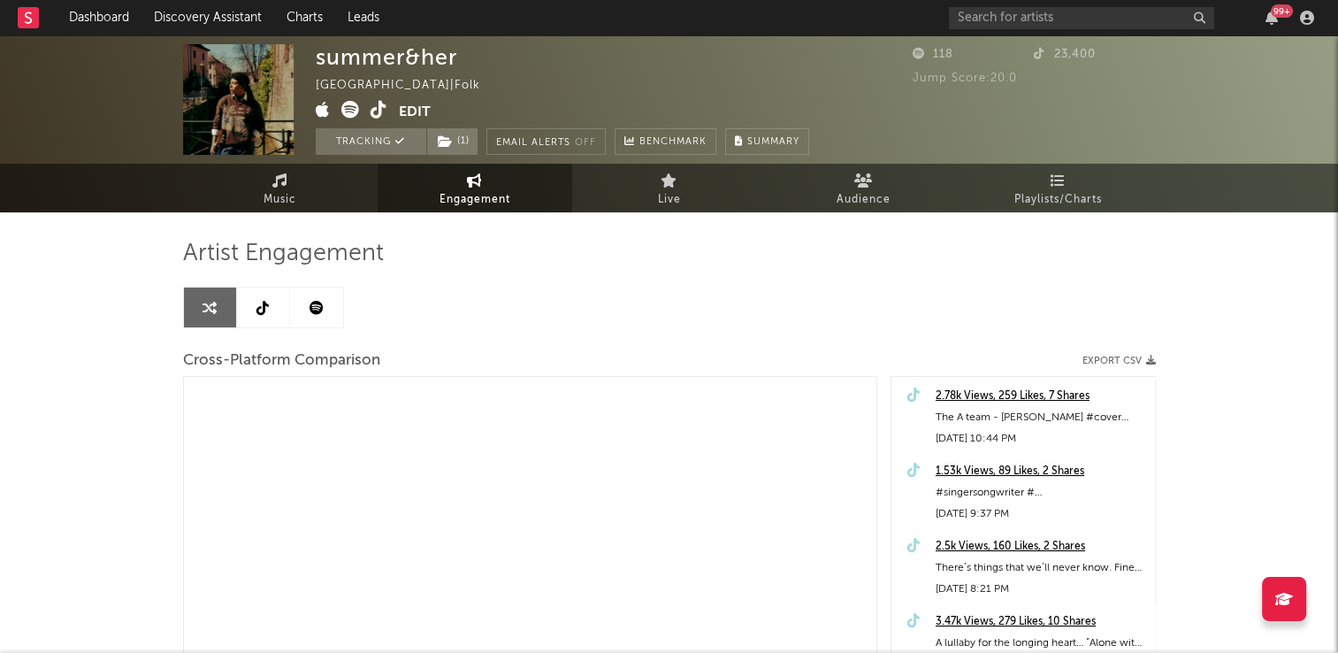
select select "1m"
click at [258, 317] on link at bounding box center [263, 307] width 53 height 40
select select "1w"
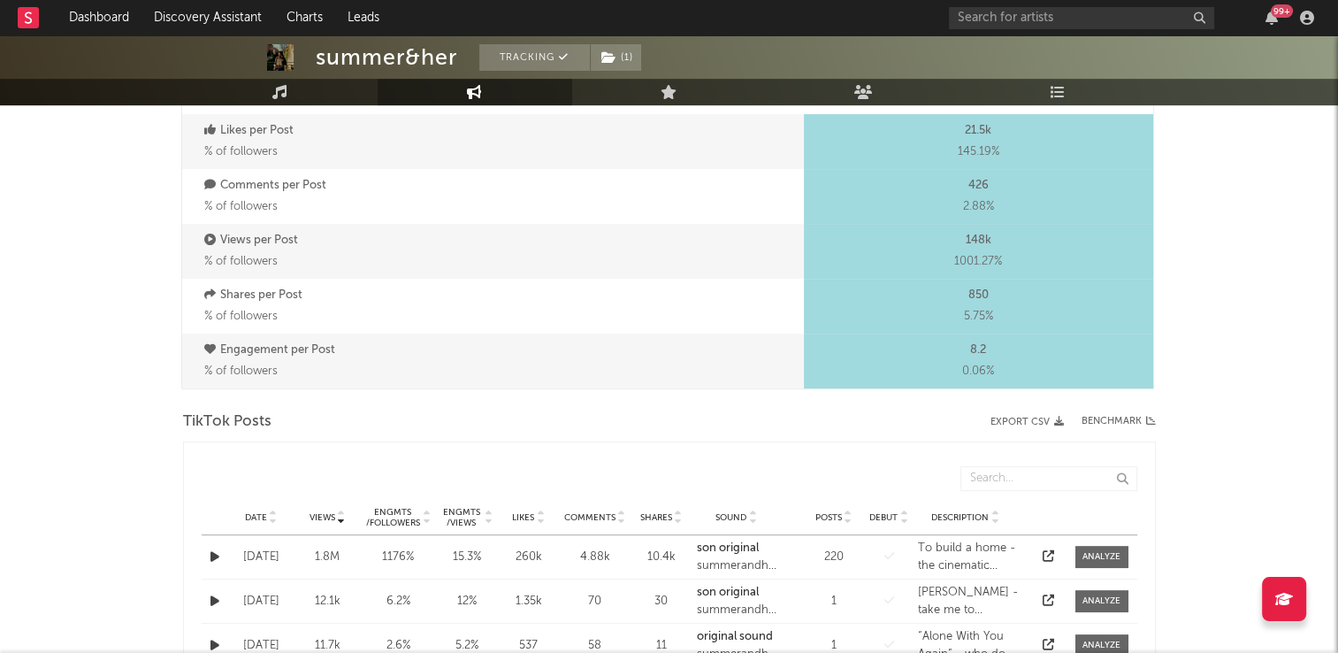
scroll to position [708, 0]
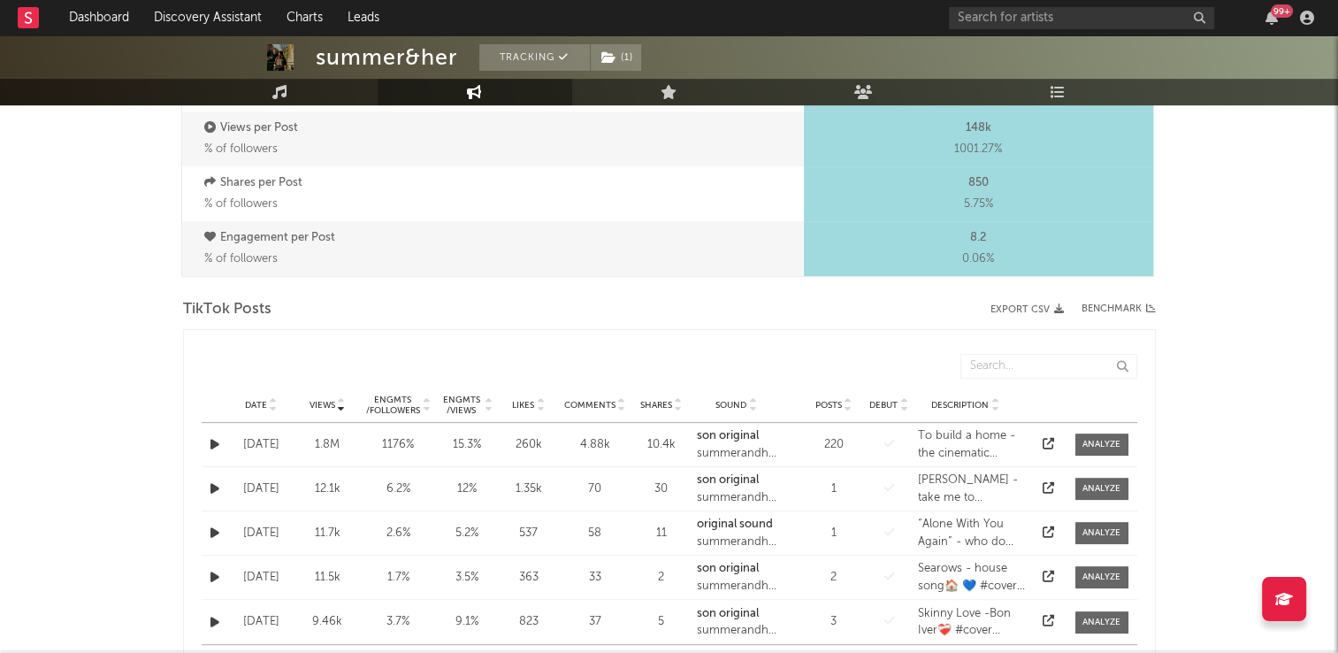
click at [272, 398] on icon at bounding box center [273, 401] width 9 height 7
click at [270, 399] on icon at bounding box center [273, 401] width 9 height 7
